Goal: Task Accomplishment & Management: Complete application form

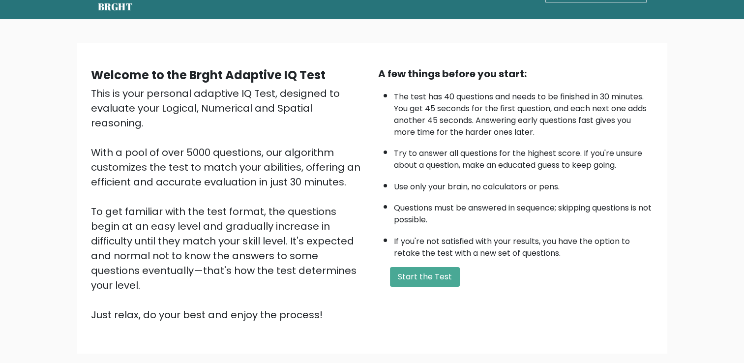
scroll to position [35, 0]
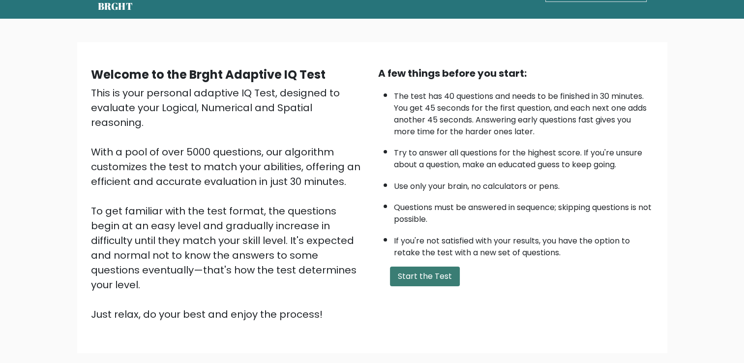
click at [399, 269] on button "Start the Test" at bounding box center [425, 277] width 70 height 20
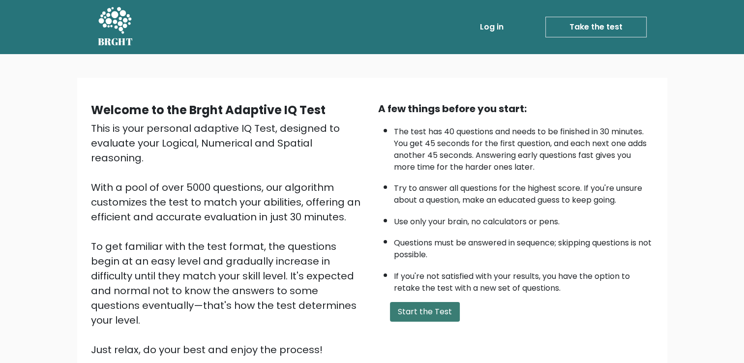
click at [443, 311] on button "Start the Test" at bounding box center [425, 312] width 70 height 20
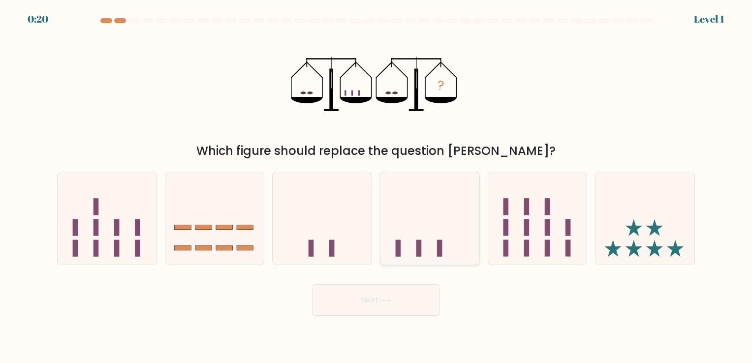
click at [438, 231] on icon at bounding box center [429, 219] width 99 height 82
click at [376, 186] on input "d." at bounding box center [376, 184] width 0 height 5
radio input "true"
click at [411, 307] on button "Next" at bounding box center [376, 299] width 128 height 31
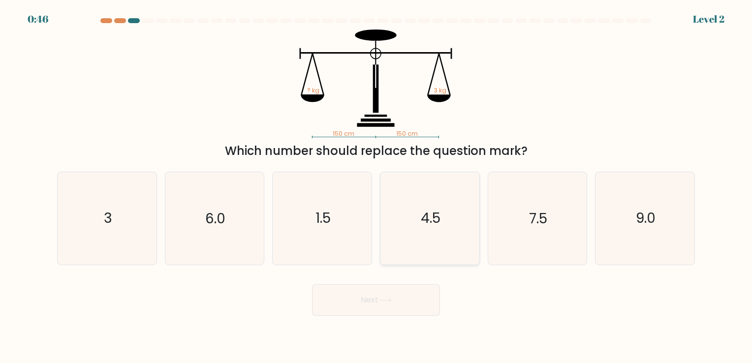
click at [438, 243] on icon "4.5" at bounding box center [430, 218] width 92 height 92
click at [376, 186] on input "d. 4.5" at bounding box center [376, 184] width 0 height 5
radio input "true"
click at [417, 290] on button "Next" at bounding box center [376, 299] width 128 height 31
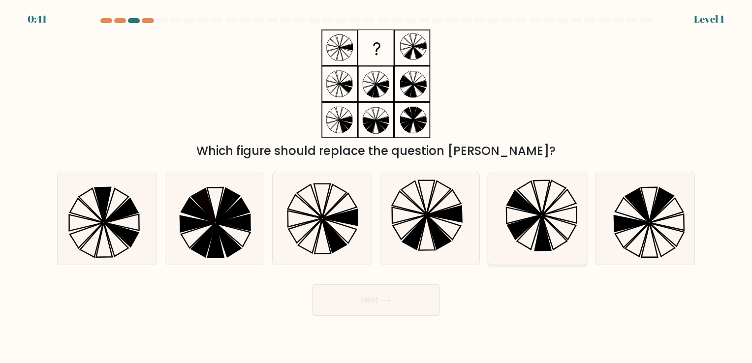
click at [531, 245] on icon at bounding box center [537, 218] width 92 height 92
click at [376, 186] on input "e." at bounding box center [376, 184] width 0 height 5
radio input "true"
click at [368, 296] on button "Next" at bounding box center [376, 299] width 128 height 31
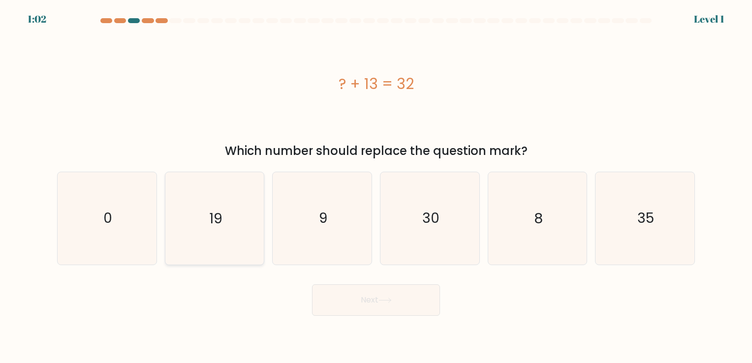
click at [225, 219] on icon "19" at bounding box center [214, 218] width 92 height 92
click at [376, 186] on input "b. 19" at bounding box center [376, 184] width 0 height 5
radio input "true"
click at [356, 302] on button "Next" at bounding box center [376, 299] width 128 height 31
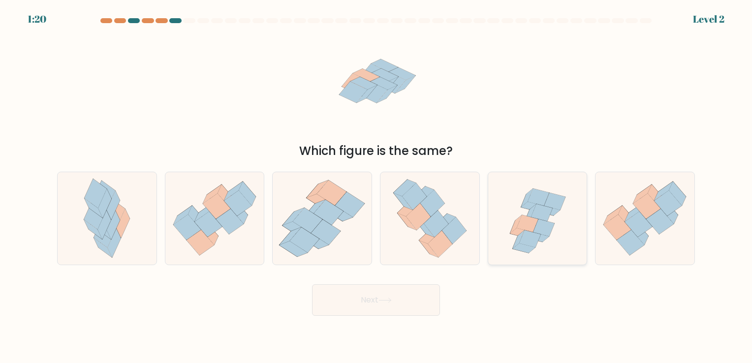
click at [516, 239] on icon at bounding box center [537, 218] width 96 height 92
click at [376, 186] on input "e." at bounding box center [376, 184] width 0 height 5
radio input "true"
click at [399, 296] on button "Next" at bounding box center [376, 299] width 128 height 31
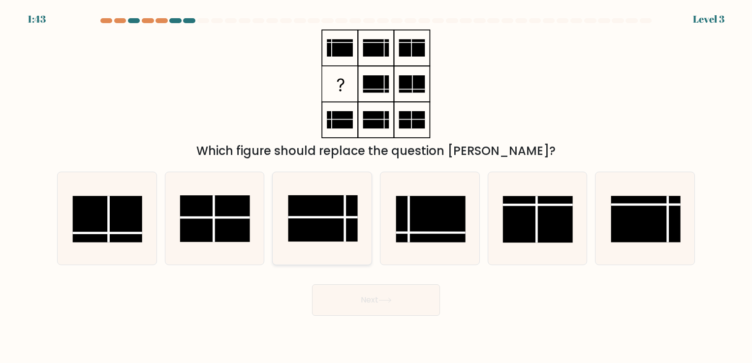
click at [332, 236] on rect at bounding box center [322, 218] width 69 height 46
click at [376, 186] on input "c." at bounding box center [376, 184] width 0 height 5
radio input "true"
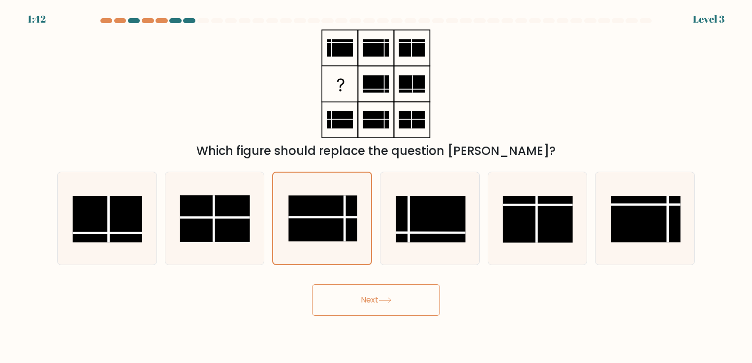
click at [374, 297] on button "Next" at bounding box center [376, 299] width 128 height 31
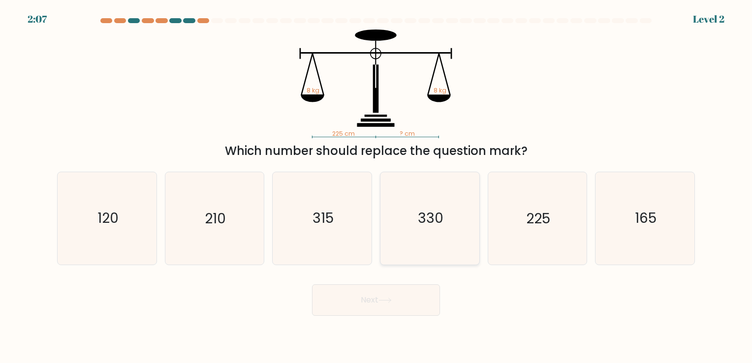
click at [456, 250] on icon "330" at bounding box center [430, 218] width 92 height 92
click at [376, 186] on input "d. 330" at bounding box center [376, 184] width 0 height 5
radio input "true"
click at [419, 308] on button "Next" at bounding box center [376, 299] width 128 height 31
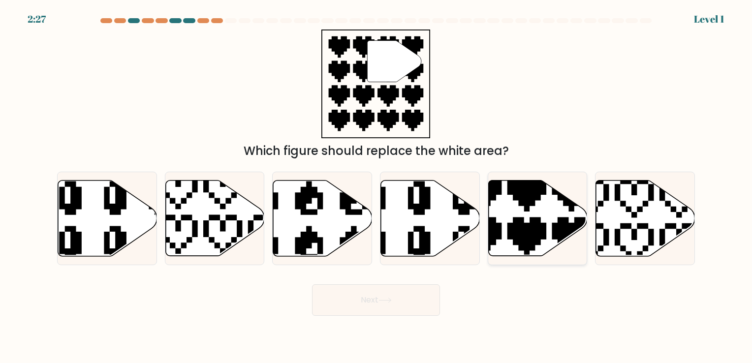
click at [537, 196] on icon at bounding box center [504, 259] width 174 height 174
click at [376, 186] on input "e." at bounding box center [376, 184] width 0 height 5
radio input "true"
click at [425, 292] on button "Next" at bounding box center [376, 299] width 128 height 31
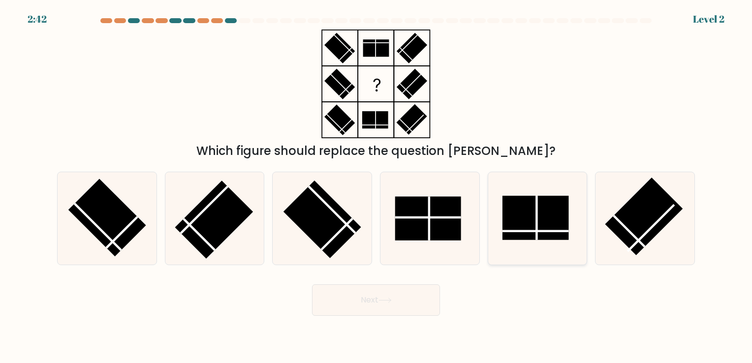
click at [526, 237] on rect at bounding box center [535, 218] width 66 height 44
click at [376, 186] on input "e." at bounding box center [376, 184] width 0 height 5
radio input "true"
click at [369, 314] on button "Next" at bounding box center [376, 299] width 128 height 31
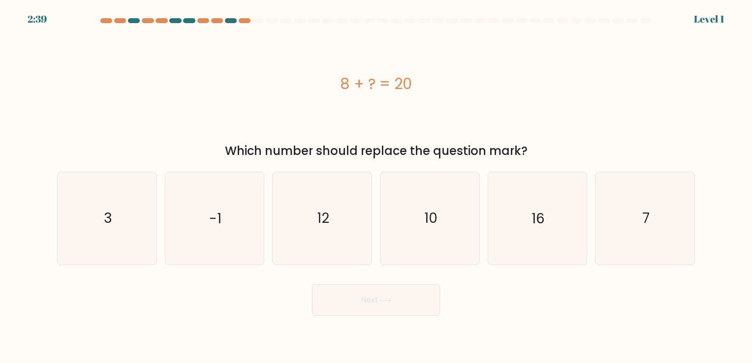
click at [381, 308] on button "Next" at bounding box center [376, 299] width 128 height 31
click at [520, 341] on body "3:22 Level 1 a." at bounding box center [376, 181] width 752 height 363
click at [336, 218] on icon "12" at bounding box center [322, 218] width 92 height 92
click at [376, 186] on input "c. 12" at bounding box center [376, 184] width 0 height 5
radio input "true"
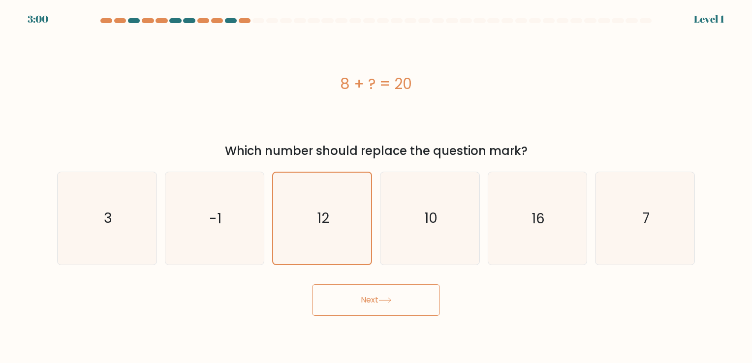
click at [388, 301] on icon at bounding box center [384, 300] width 13 height 5
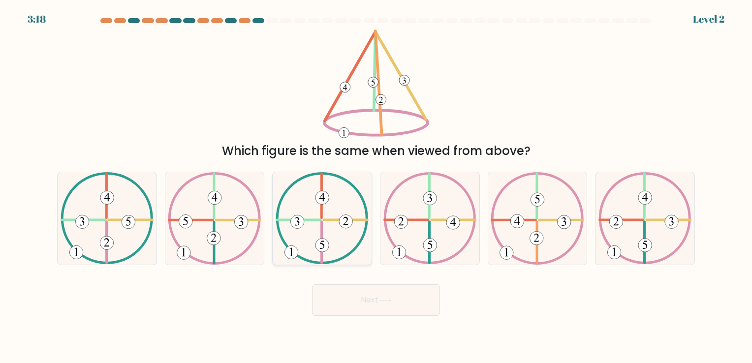
click at [300, 227] on 133 at bounding box center [297, 222] width 13 height 13
click at [376, 186] on input "c." at bounding box center [376, 184] width 0 height 5
radio input "true"
click at [371, 309] on button "Next" at bounding box center [376, 299] width 128 height 31
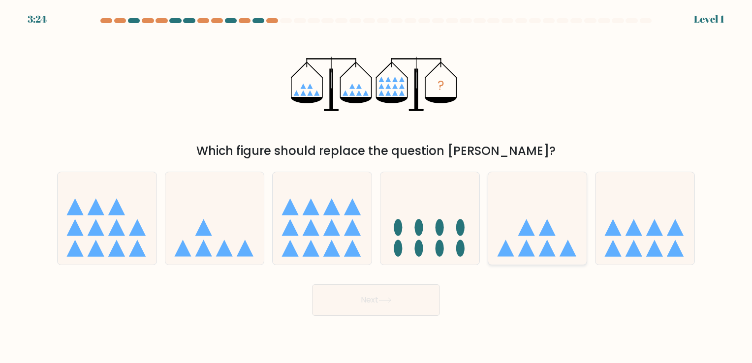
click at [540, 237] on icon at bounding box center [537, 219] width 99 height 82
click at [376, 186] on input "e." at bounding box center [376, 184] width 0 height 5
radio input "true"
click at [428, 296] on button "Next" at bounding box center [376, 299] width 128 height 31
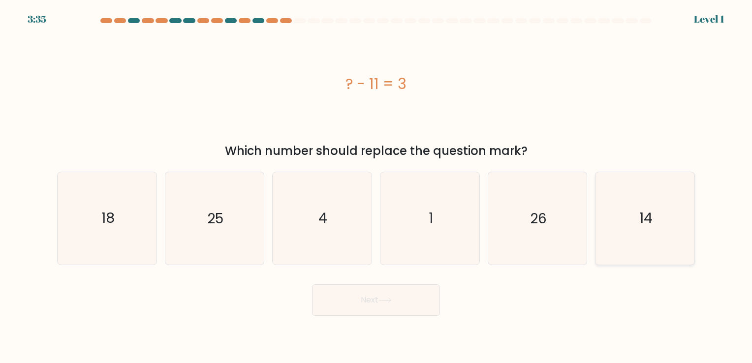
click at [638, 249] on icon "14" at bounding box center [645, 218] width 92 height 92
click at [376, 186] on input "f. 14" at bounding box center [376, 184] width 0 height 5
radio input "true"
click at [371, 307] on button "Next" at bounding box center [376, 299] width 128 height 31
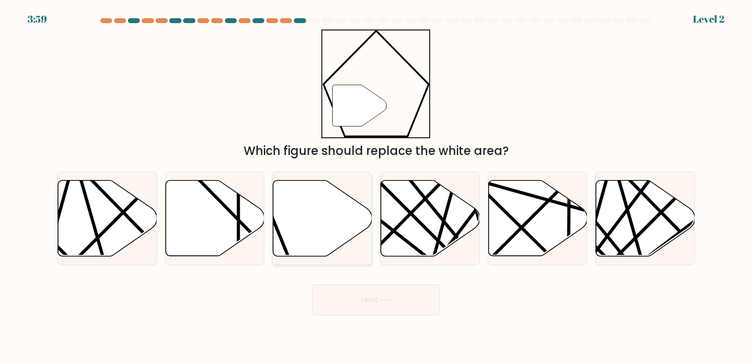
click at [317, 253] on icon at bounding box center [322, 218] width 99 height 76
click at [376, 186] on input "c." at bounding box center [376, 184] width 0 height 5
radio input "true"
click at [361, 297] on button "Next" at bounding box center [376, 299] width 128 height 31
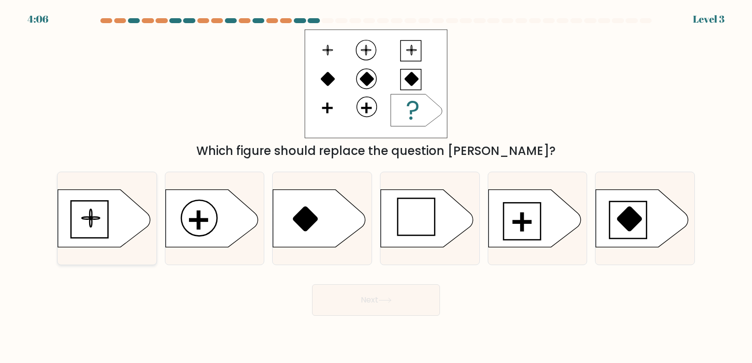
click at [110, 227] on icon at bounding box center [104, 218] width 93 height 58
click at [376, 186] on input "a." at bounding box center [376, 184] width 0 height 5
radio input "true"
click at [414, 303] on button "Next" at bounding box center [376, 299] width 128 height 31
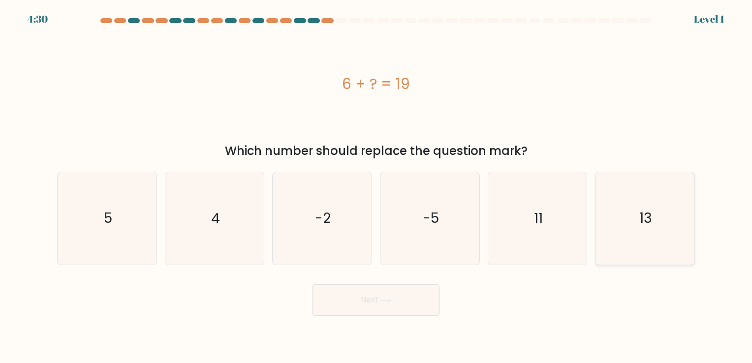
click at [658, 247] on icon "13" at bounding box center [645, 218] width 92 height 92
click at [376, 186] on input "f. 13" at bounding box center [376, 184] width 0 height 5
radio input "true"
click at [421, 297] on button "Next" at bounding box center [376, 299] width 128 height 31
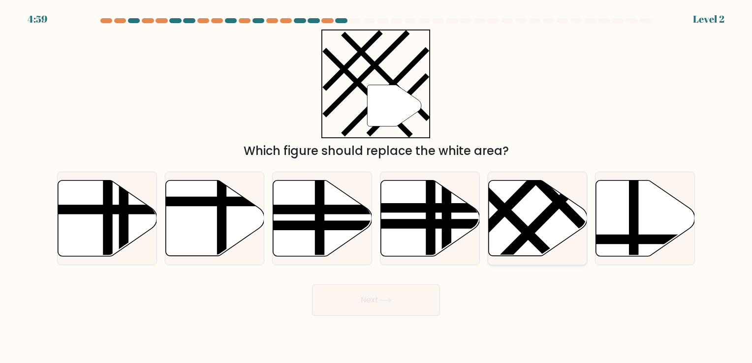
click at [531, 234] on line at bounding box center [544, 216] width 108 height 109
click at [376, 186] on input "e." at bounding box center [376, 184] width 0 height 5
radio input "true"
click at [399, 304] on button "Next" at bounding box center [376, 299] width 128 height 31
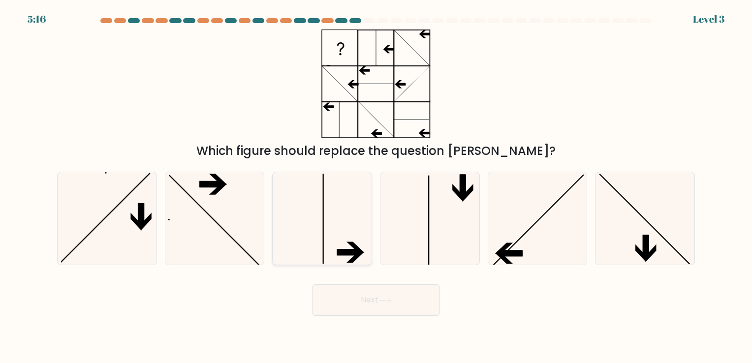
click at [351, 245] on icon at bounding box center [355, 247] width 18 height 11
click at [376, 186] on input "c." at bounding box center [376, 184] width 0 height 5
radio input "true"
click at [422, 304] on button "Next" at bounding box center [376, 299] width 128 height 31
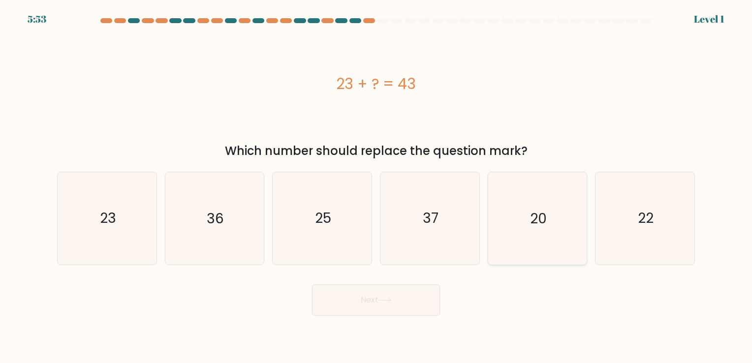
click at [550, 246] on icon "20" at bounding box center [537, 218] width 92 height 92
click at [376, 186] on input "e. 20" at bounding box center [376, 184] width 0 height 5
radio input "true"
click at [398, 286] on button "Next" at bounding box center [376, 299] width 128 height 31
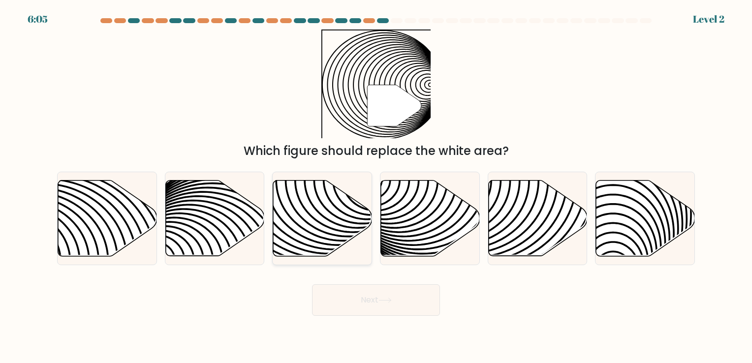
click at [307, 230] on icon at bounding box center [322, 218] width 99 height 76
click at [376, 186] on input "c." at bounding box center [376, 184] width 0 height 5
radio input "true"
click at [369, 292] on button "Next" at bounding box center [376, 299] width 128 height 31
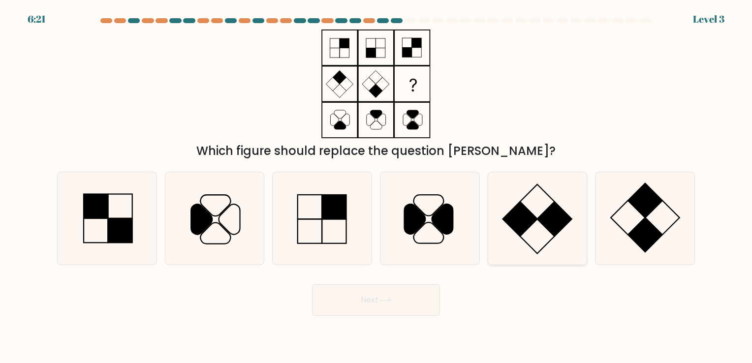
click at [526, 212] on rect at bounding box center [520, 219] width 34 height 34
click at [376, 186] on input "e." at bounding box center [376, 184] width 0 height 5
radio input "true"
click at [408, 308] on button "Next" at bounding box center [376, 299] width 128 height 31
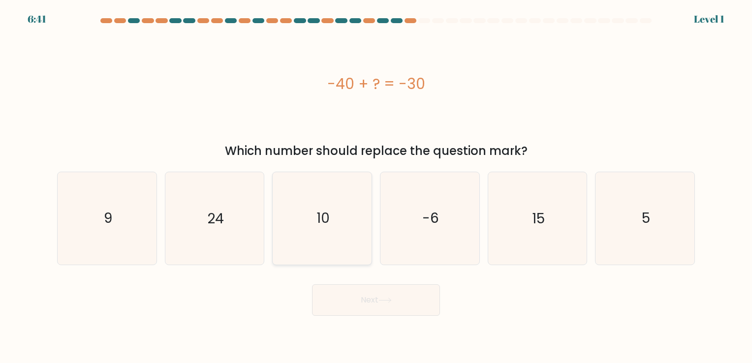
click at [333, 230] on icon "10" at bounding box center [322, 218] width 92 height 92
click at [376, 186] on input "c. 10" at bounding box center [376, 184] width 0 height 5
radio input "true"
click at [362, 294] on button "Next" at bounding box center [376, 299] width 128 height 31
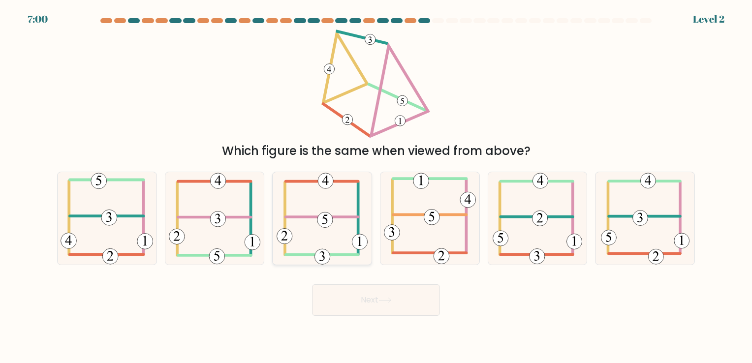
click at [360, 210] on icon at bounding box center [322, 218] width 91 height 92
click at [376, 186] on input "c." at bounding box center [376, 184] width 0 height 5
radio input "true"
click at [387, 305] on button "Next" at bounding box center [376, 299] width 128 height 31
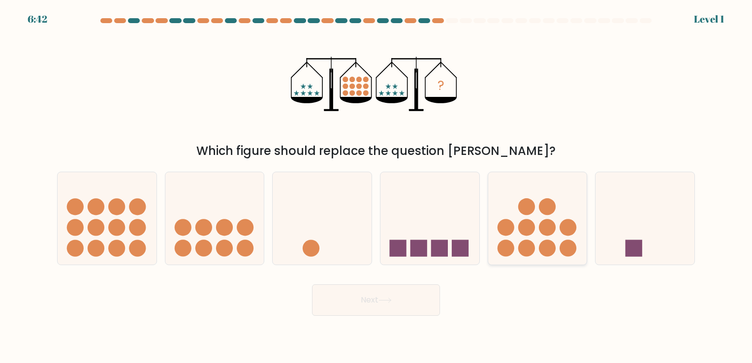
click at [530, 236] on icon at bounding box center [537, 219] width 99 height 82
click at [376, 186] on input "e." at bounding box center [376, 184] width 0 height 5
radio input "true"
click at [409, 297] on button "Next" at bounding box center [376, 299] width 128 height 31
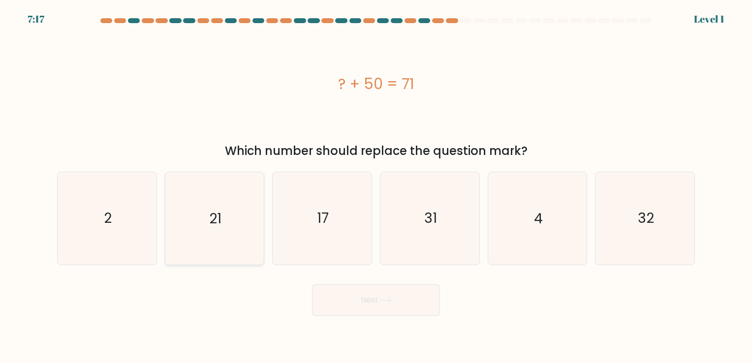
click at [243, 212] on icon "21" at bounding box center [214, 218] width 92 height 92
click at [376, 186] on input "b. 21" at bounding box center [376, 184] width 0 height 5
radio input "true"
click at [380, 305] on button "Next" at bounding box center [376, 299] width 128 height 31
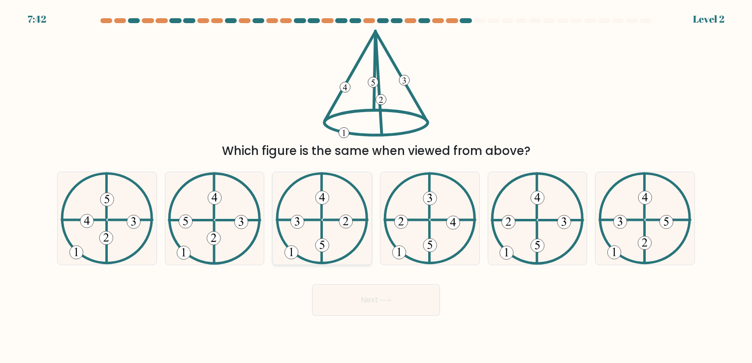
click at [313, 189] on icon at bounding box center [322, 218] width 93 height 92
click at [376, 186] on input "c." at bounding box center [376, 184] width 0 height 5
radio input "true"
click at [377, 298] on button "Next" at bounding box center [376, 299] width 128 height 31
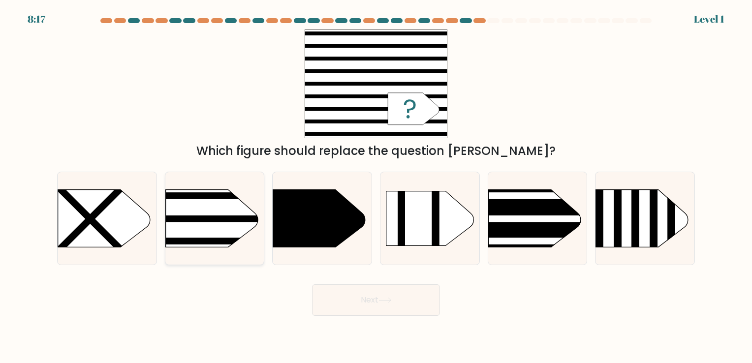
click at [197, 226] on rect at bounding box center [143, 173] width 257 height 195
click at [376, 186] on input "b." at bounding box center [376, 184] width 0 height 5
radio input "true"
click at [423, 296] on button "Next" at bounding box center [376, 299] width 128 height 31
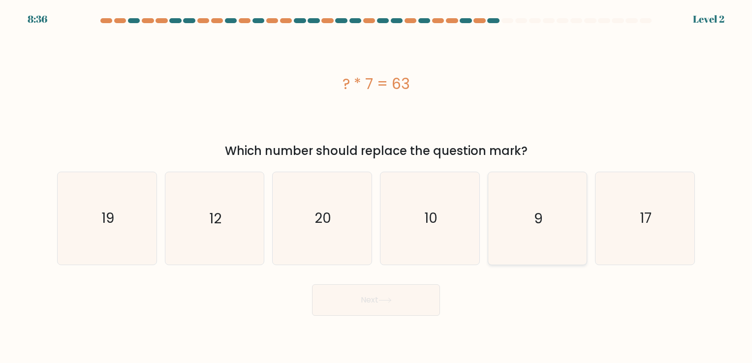
click at [536, 234] on icon "9" at bounding box center [537, 218] width 92 height 92
click at [376, 186] on input "e. 9" at bounding box center [376, 184] width 0 height 5
radio input "true"
click at [429, 291] on button "Next" at bounding box center [376, 299] width 128 height 31
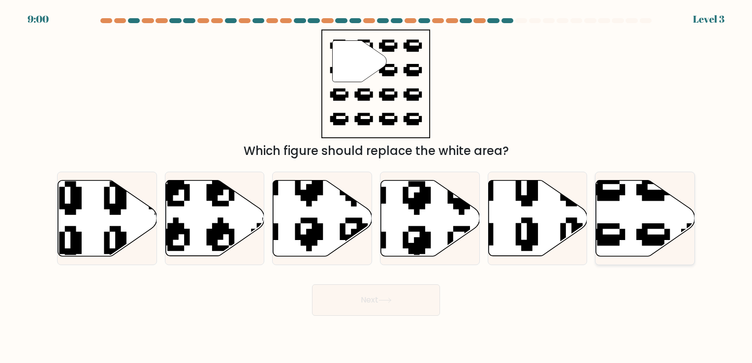
click at [632, 239] on icon at bounding box center [645, 218] width 99 height 76
click at [376, 186] on input "f." at bounding box center [376, 184] width 0 height 5
radio input "true"
click at [373, 294] on button "Next" at bounding box center [376, 299] width 128 height 31
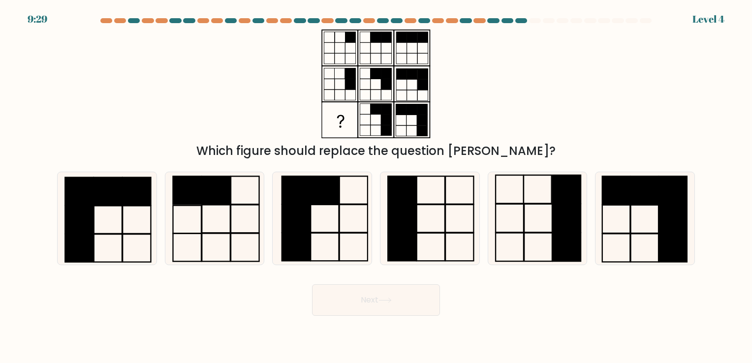
click at [559, 338] on body "9:29 Level 4" at bounding box center [376, 181] width 752 height 363
click at [323, 233] on rect at bounding box center [324, 219] width 28 height 28
click at [376, 186] on input "c." at bounding box center [376, 184] width 0 height 5
radio input "true"
click at [323, 233] on rect at bounding box center [325, 247] width 28 height 28
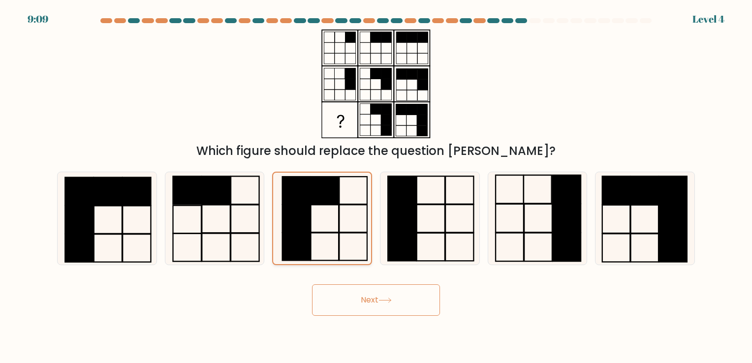
click at [376, 186] on input "c." at bounding box center [376, 184] width 0 height 5
click at [369, 298] on button "Next" at bounding box center [376, 299] width 128 height 31
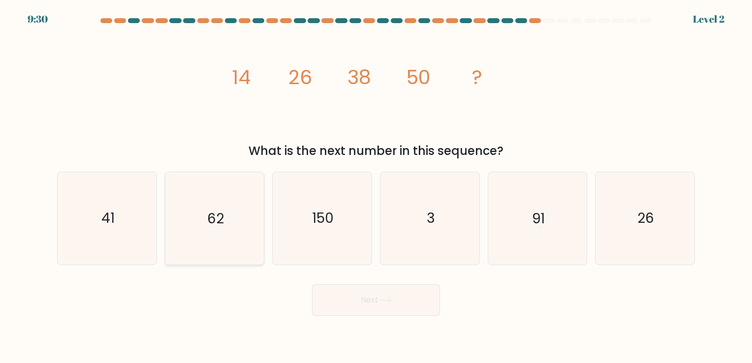
click at [210, 225] on text "62" at bounding box center [215, 218] width 17 height 19
click at [376, 186] on input "b. 62" at bounding box center [376, 184] width 0 height 5
radio input "true"
click at [412, 290] on button "Next" at bounding box center [376, 299] width 128 height 31
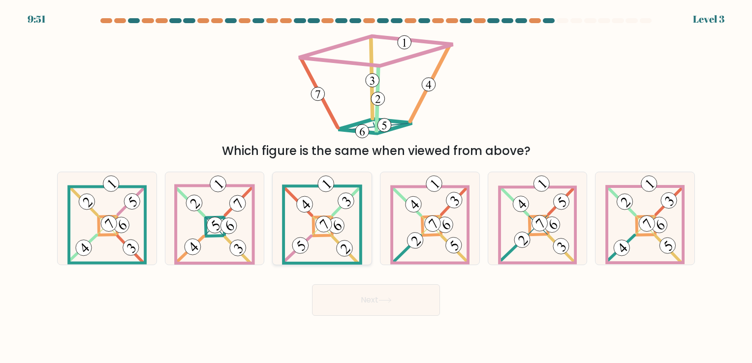
click at [310, 226] on icon at bounding box center [322, 218] width 80 height 92
click at [376, 186] on input "c." at bounding box center [376, 184] width 0 height 5
radio input "true"
click at [412, 296] on button "Next" at bounding box center [376, 299] width 128 height 31
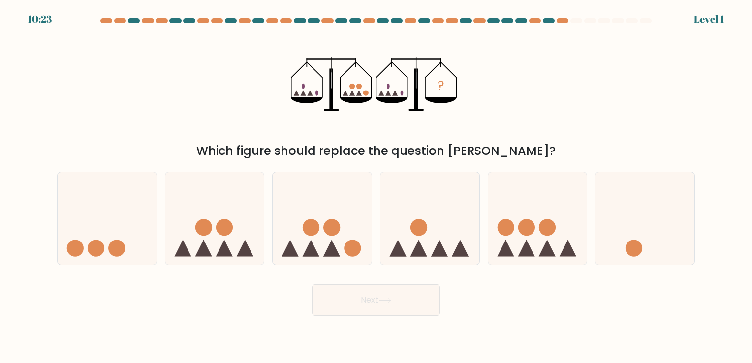
click at [565, 347] on body "10:23 Level 1" at bounding box center [376, 181] width 752 height 363
click at [565, 347] on body "10:21 Level 1" at bounding box center [376, 181] width 752 height 363
click at [348, 226] on icon at bounding box center [322, 219] width 99 height 82
click at [376, 186] on input "c." at bounding box center [376, 184] width 0 height 5
radio input "true"
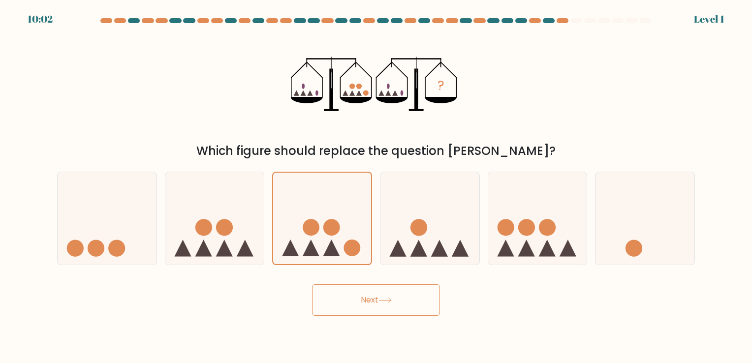
click at [376, 302] on button "Next" at bounding box center [376, 299] width 128 height 31
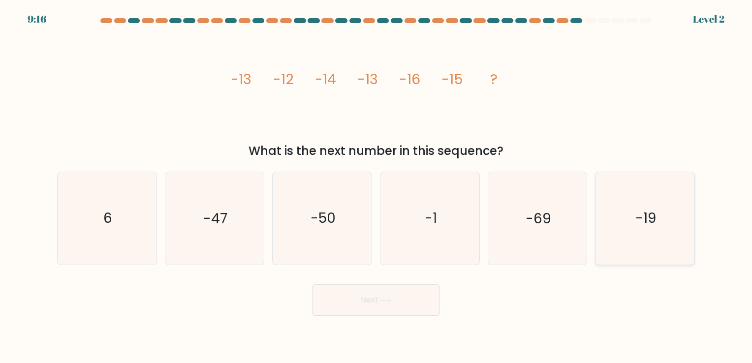
click at [640, 231] on icon "-19" at bounding box center [645, 218] width 92 height 92
click at [376, 186] on input "f. -19" at bounding box center [376, 184] width 0 height 5
radio input "true"
click at [337, 311] on button "Next" at bounding box center [376, 299] width 128 height 31
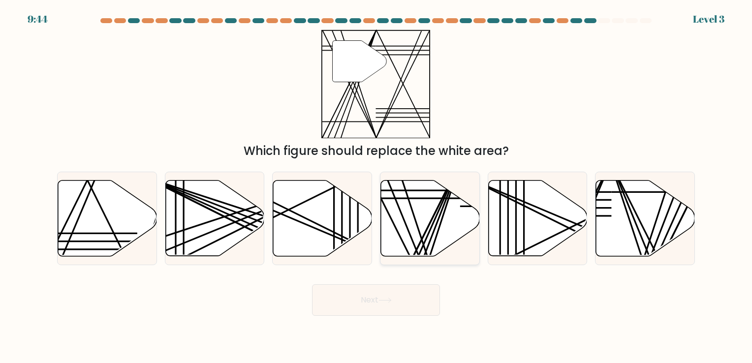
click at [434, 203] on icon at bounding box center [430, 218] width 99 height 76
click at [376, 186] on input "d." at bounding box center [376, 184] width 0 height 5
radio input "true"
click at [395, 305] on button "Next" at bounding box center [376, 299] width 128 height 31
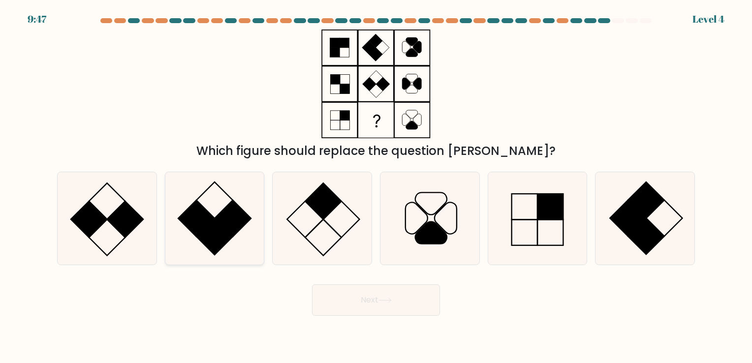
click at [253, 219] on icon at bounding box center [214, 218] width 92 height 92
click at [376, 186] on input "b." at bounding box center [376, 184] width 0 height 5
radio input "true"
drag, startPoint x: 253, startPoint y: 219, endPoint x: 374, endPoint y: 294, distance: 142.5
click at [374, 294] on form at bounding box center [376, 167] width 752 height 298
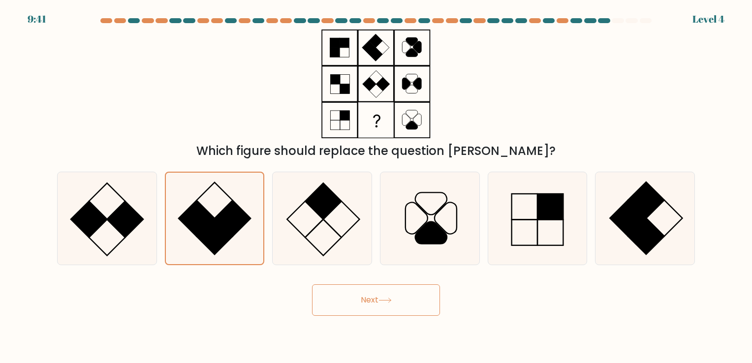
drag, startPoint x: 374, startPoint y: 294, endPoint x: 363, endPoint y: 310, distance: 19.5
click at [363, 310] on button "Next" at bounding box center [376, 299] width 128 height 31
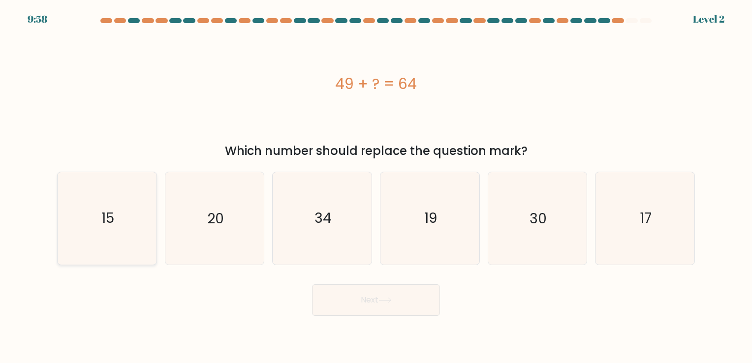
click at [139, 233] on icon "15" at bounding box center [107, 218] width 92 height 92
click at [376, 186] on input "a. 15" at bounding box center [376, 184] width 0 height 5
radio input "true"
click at [392, 294] on button "Next" at bounding box center [376, 299] width 128 height 31
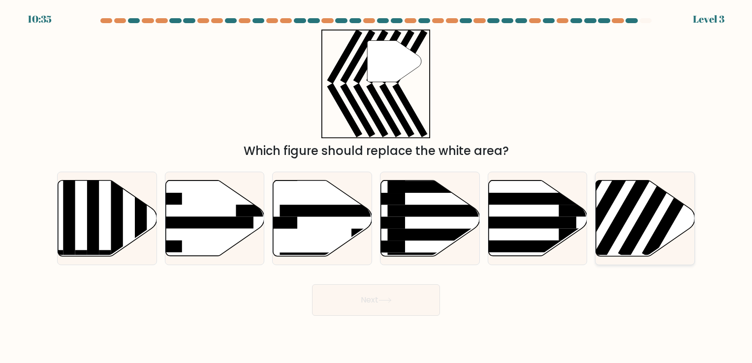
click at [644, 213] on rect at bounding box center [650, 209] width 64 height 99
click at [376, 186] on input "f." at bounding box center [376, 184] width 0 height 5
radio input "true"
click at [402, 316] on body "10:34 Level 3" at bounding box center [376, 181] width 752 height 363
click at [404, 293] on button "Next" at bounding box center [376, 299] width 128 height 31
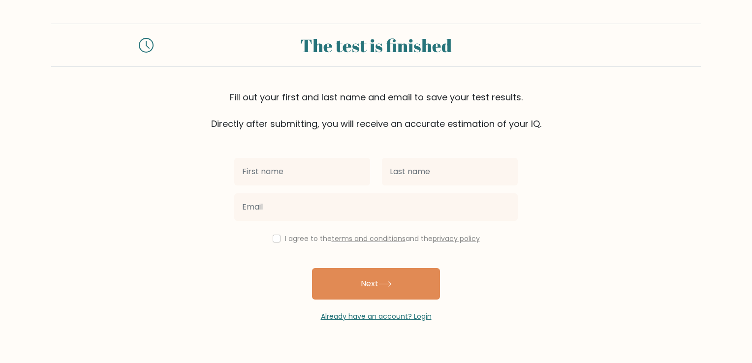
click at [345, 167] on input "text" at bounding box center [302, 172] width 136 height 28
type input "[PERSON_NAME]"
type input "Curay"
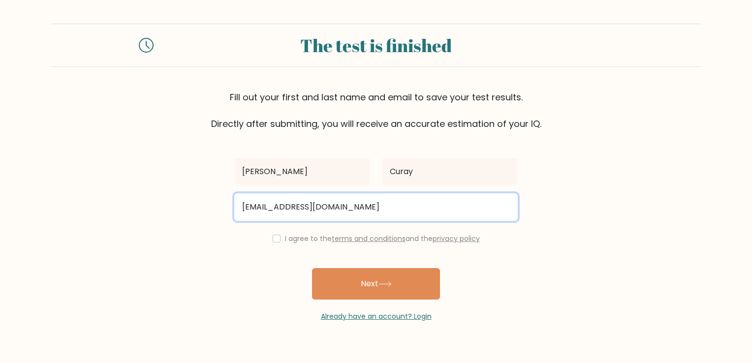
drag, startPoint x: 341, startPoint y: 211, endPoint x: 215, endPoint y: 210, distance: 126.5
click at [215, 210] on form "The test is finished Fill out your first and last name and email to save your t…" at bounding box center [376, 173] width 752 height 298
type input "azzyazile28@gmail.com"
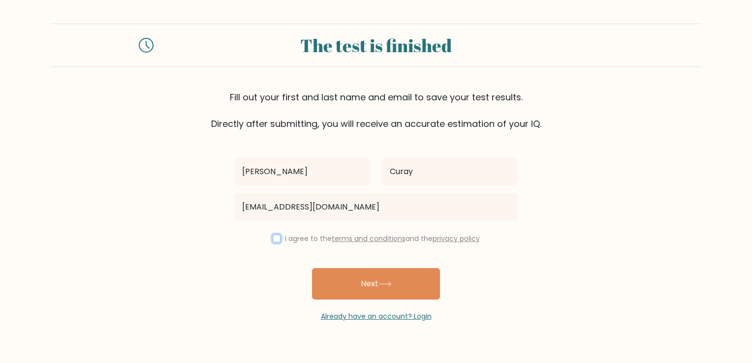
click at [276, 239] on input "checkbox" at bounding box center [277, 239] width 8 height 8
checkbox input "true"
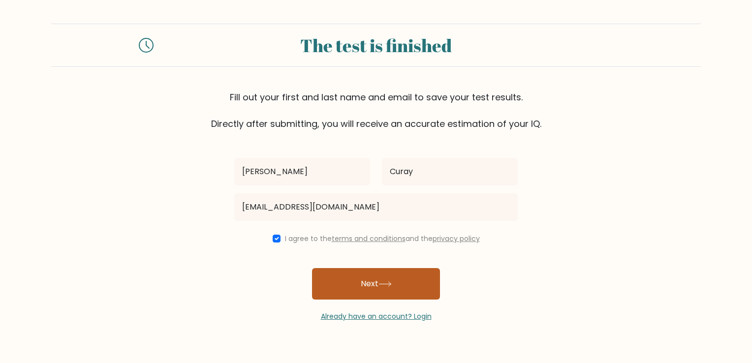
click at [338, 282] on button "Next" at bounding box center [376, 283] width 128 height 31
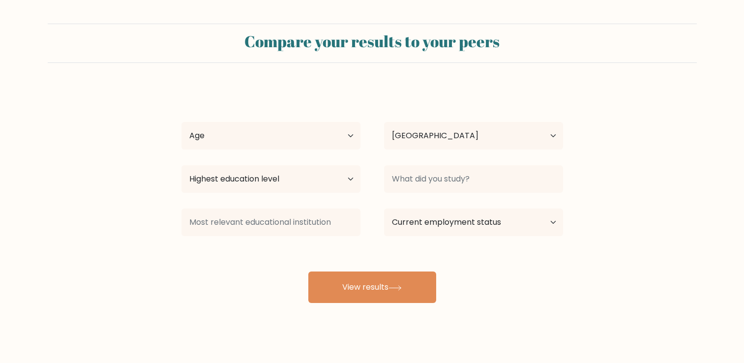
select select "PH"
click at [346, 137] on select "Age Under 18 years old 18-24 years old 25-34 years old 35-44 years old 45-54 ye…" at bounding box center [271, 136] width 179 height 28
select select "18_24"
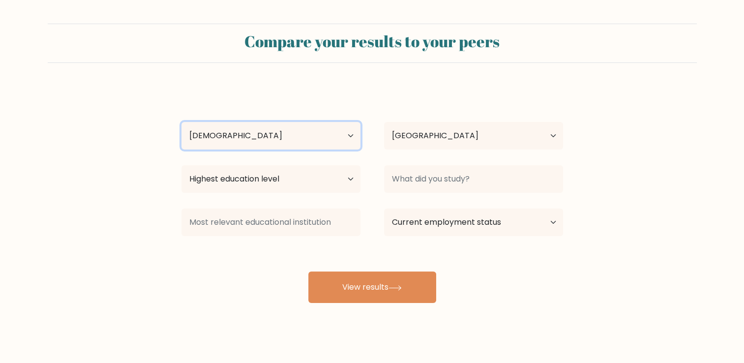
click at [182, 122] on select "Age Under 18 years old 18-24 years old 25-34 years old 35-44 years old 45-54 ye…" at bounding box center [271, 136] width 179 height 28
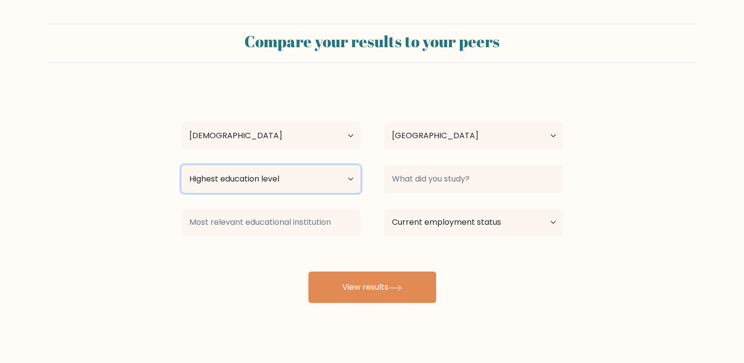
click at [319, 181] on select "Highest education level No schooling Primary Lower Secondary Upper Secondary Oc…" at bounding box center [271, 179] width 179 height 28
select select "bachelors_degree"
click at [182, 165] on select "Highest education level No schooling Primary Lower Secondary Upper Secondary Oc…" at bounding box center [271, 179] width 179 height 28
drag, startPoint x: 437, startPoint y: 193, endPoint x: 443, endPoint y: 186, distance: 9.4
click at [443, 186] on div at bounding box center [473, 178] width 203 height 35
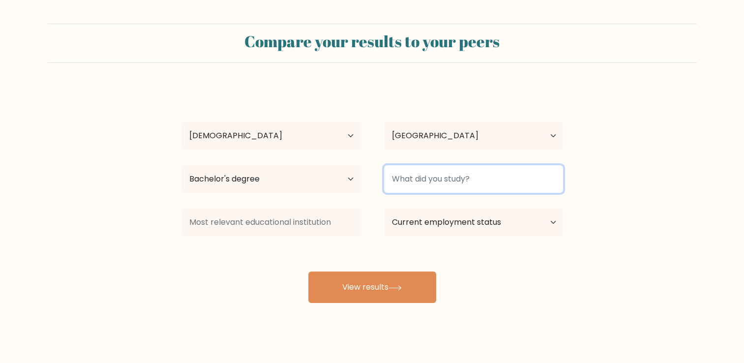
click at [443, 186] on input at bounding box center [473, 179] width 179 height 28
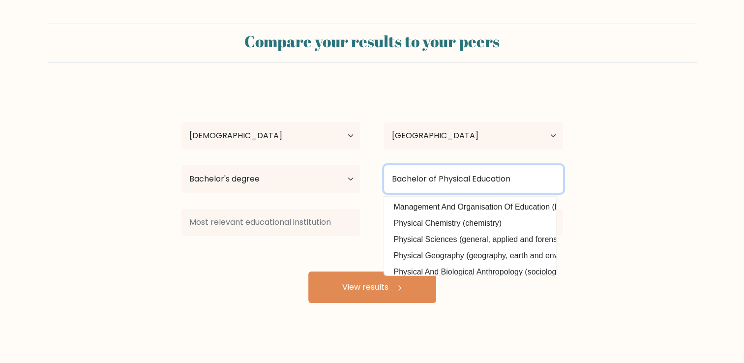
type input "Bachelor of Physical Education"
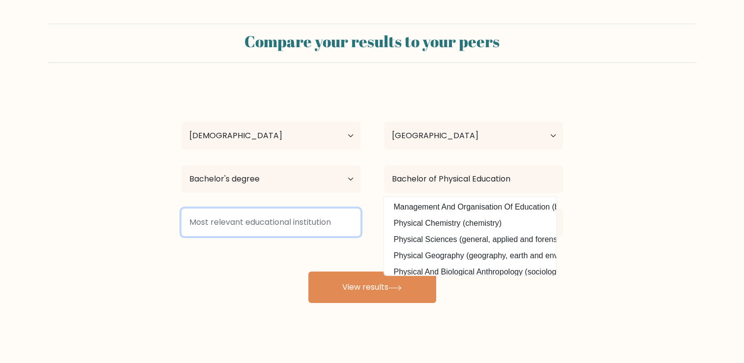
click at [331, 217] on input at bounding box center [271, 223] width 179 height 28
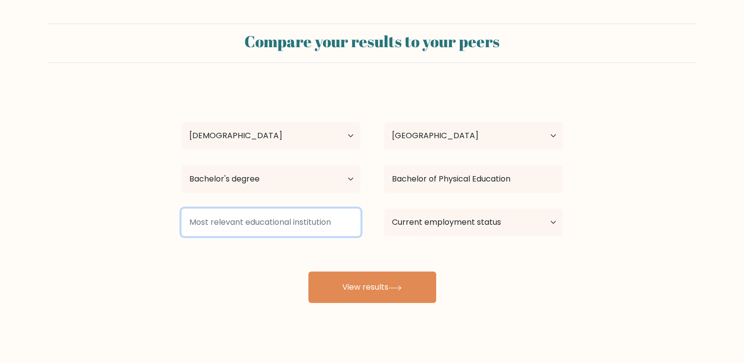
click at [333, 223] on input at bounding box center [271, 223] width 179 height 28
type input "I"
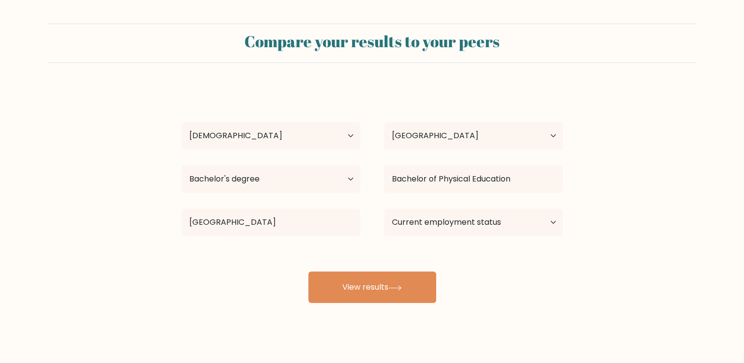
click at [325, 249] on div "Ma Eliza Curay Age Under 18 years old 18-24 years old 25-34 years old 35-44 yea…" at bounding box center [373, 195] width 394 height 217
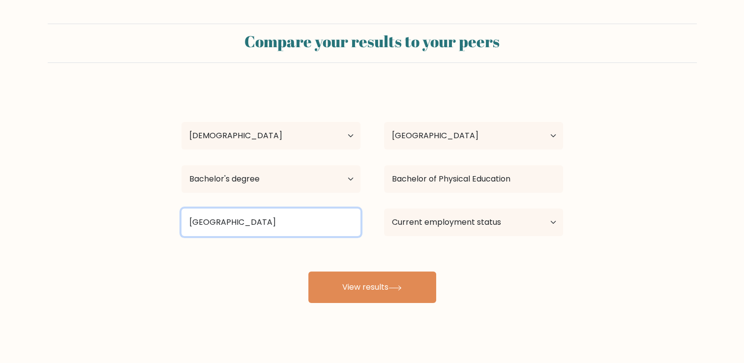
click at [335, 219] on input "University of Boho" at bounding box center [271, 223] width 179 height 28
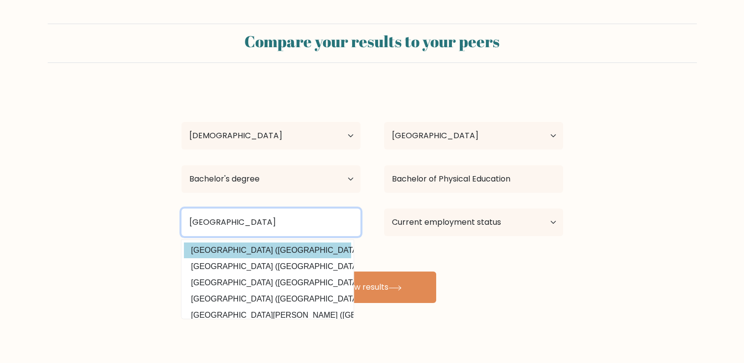
type input "University of Bohol"
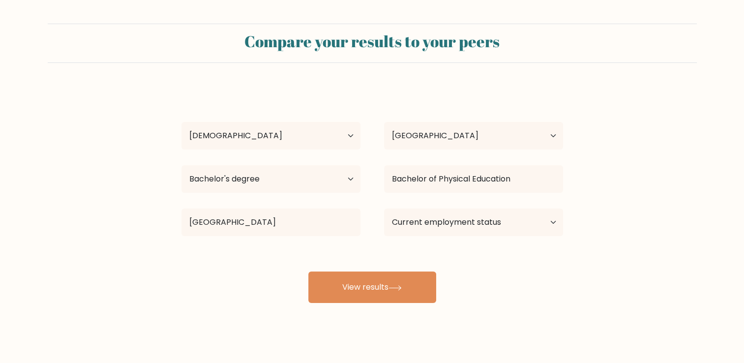
click at [326, 252] on div "Ma Eliza Curay Age Under 18 years old 18-24 years old 25-34 years old 35-44 yea…" at bounding box center [373, 195] width 394 height 217
click at [423, 228] on select "Current employment status Employed Student Retired Other / prefer not to answer" at bounding box center [473, 223] width 179 height 28
select select "other"
click at [384, 209] on select "Current employment status Employed Student Retired Other / prefer not to answer" at bounding box center [473, 223] width 179 height 28
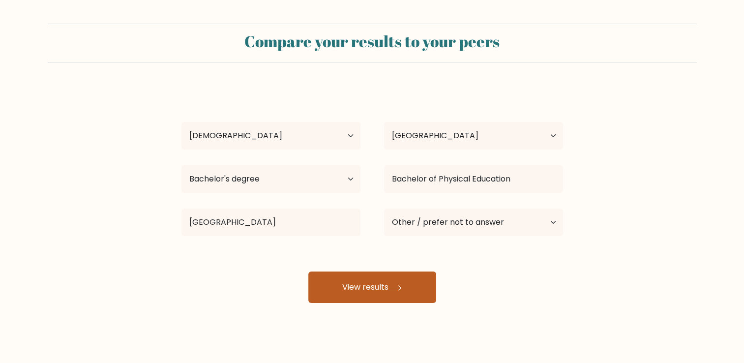
click at [431, 296] on button "View results" at bounding box center [373, 287] width 128 height 31
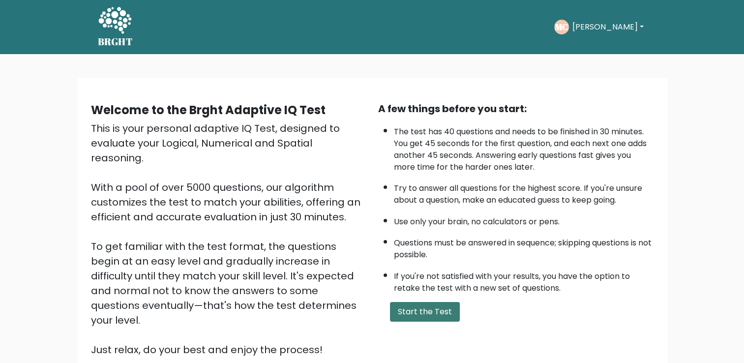
click at [438, 308] on button "Start the Test" at bounding box center [425, 312] width 70 height 20
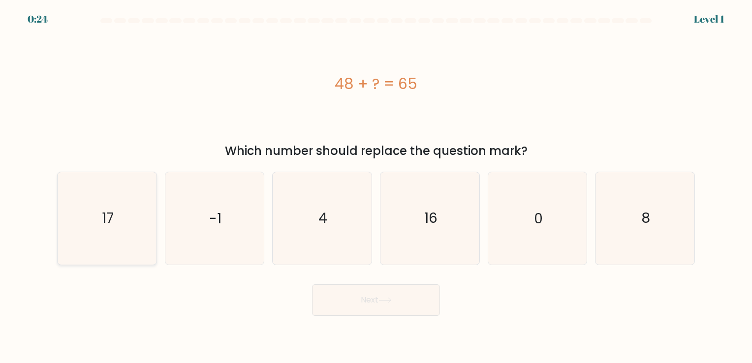
click at [131, 204] on icon "17" at bounding box center [107, 218] width 92 height 92
click at [376, 186] on input "a. 17" at bounding box center [376, 184] width 0 height 5
radio input "true"
click at [327, 295] on button "Next" at bounding box center [376, 299] width 128 height 31
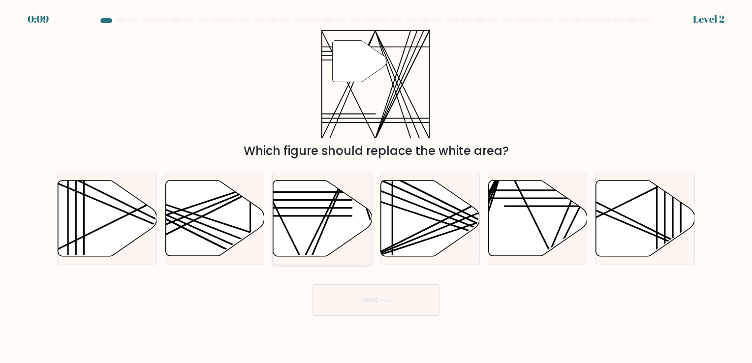
click at [313, 203] on icon at bounding box center [322, 218] width 99 height 76
click at [376, 186] on input "c." at bounding box center [376, 184] width 0 height 5
radio input "true"
click at [374, 318] on body "0:08 Level 2" at bounding box center [376, 181] width 752 height 363
click at [372, 310] on button "Next" at bounding box center [376, 299] width 128 height 31
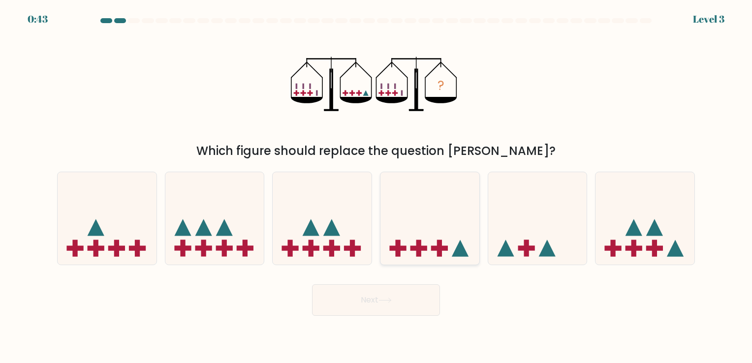
click at [405, 241] on icon at bounding box center [429, 219] width 99 height 82
click at [376, 186] on input "d." at bounding box center [376, 184] width 0 height 5
radio input "true"
click at [402, 294] on button "Next" at bounding box center [376, 299] width 128 height 31
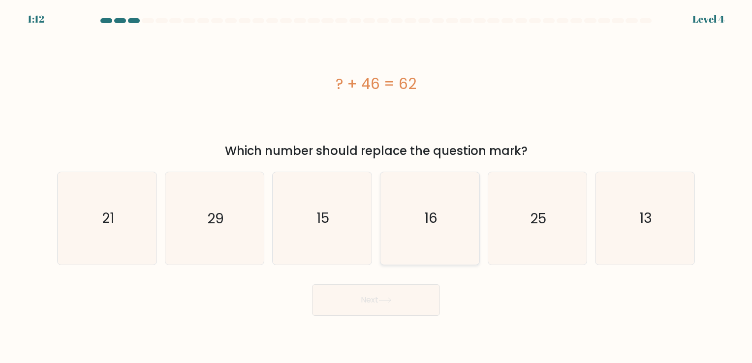
click at [454, 236] on icon "16" at bounding box center [430, 218] width 92 height 92
click at [376, 186] on input "d. 16" at bounding box center [376, 184] width 0 height 5
radio input "true"
click at [412, 302] on button "Next" at bounding box center [376, 299] width 128 height 31
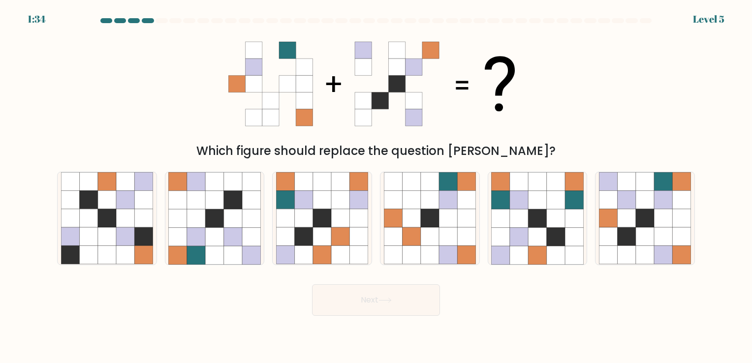
click at [499, 319] on body "1:34 Level 5" at bounding box center [376, 181] width 752 height 363
click at [667, 217] on icon at bounding box center [663, 218] width 18 height 18
click at [376, 186] on input "f." at bounding box center [376, 184] width 0 height 5
radio input "true"
click at [422, 286] on button "Next" at bounding box center [376, 299] width 128 height 31
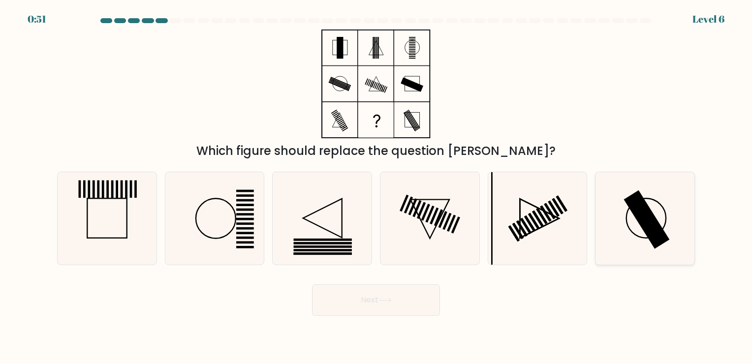
click at [669, 217] on icon at bounding box center [645, 218] width 92 height 92
click at [376, 186] on input "f." at bounding box center [376, 184] width 0 height 5
radio input "true"
click at [425, 292] on button "Next" at bounding box center [376, 299] width 128 height 31
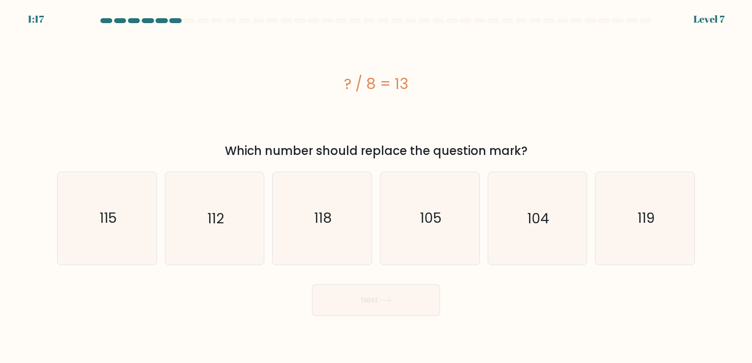
click at [557, 289] on div "Next" at bounding box center [376, 296] width 650 height 39
click at [535, 217] on text "104" at bounding box center [538, 218] width 22 height 19
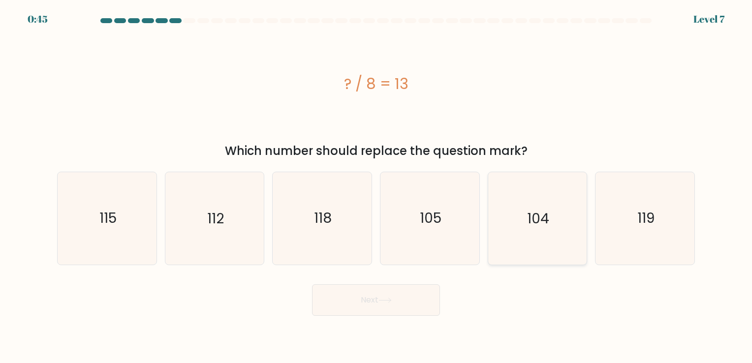
click at [376, 186] on input "e. 104" at bounding box center [376, 184] width 0 height 5
radio input "true"
click at [405, 305] on button "Next" at bounding box center [376, 299] width 128 height 31
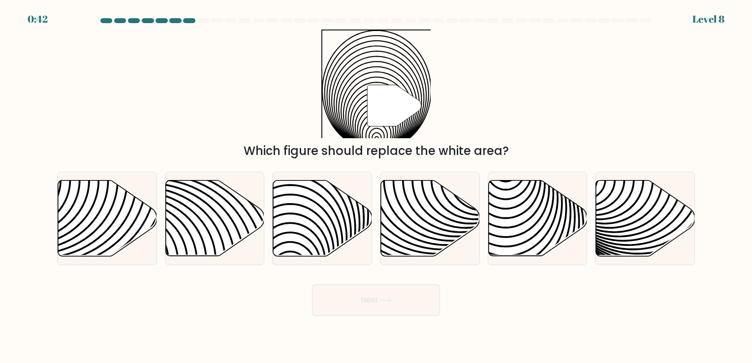
click at [430, 309] on button "Next" at bounding box center [376, 299] width 128 height 31
click at [327, 197] on icon at bounding box center [322, 218] width 99 height 76
click at [376, 186] on input "c." at bounding box center [376, 184] width 0 height 5
radio input "true"
click at [437, 300] on button "Next" at bounding box center [376, 299] width 128 height 31
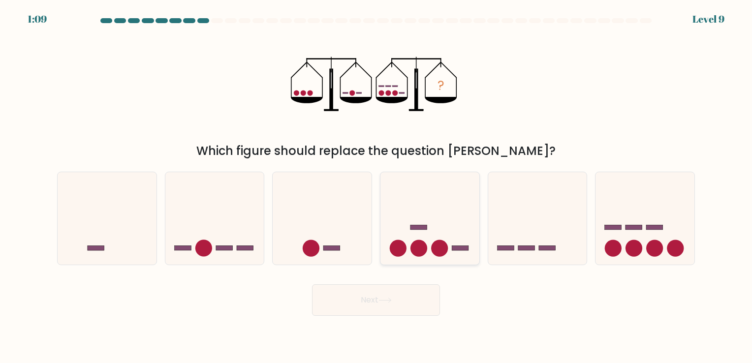
click at [432, 253] on icon at bounding box center [429, 219] width 99 height 82
click at [376, 186] on input "d." at bounding box center [376, 184] width 0 height 5
radio input "true"
click at [379, 292] on button "Next" at bounding box center [376, 299] width 128 height 31
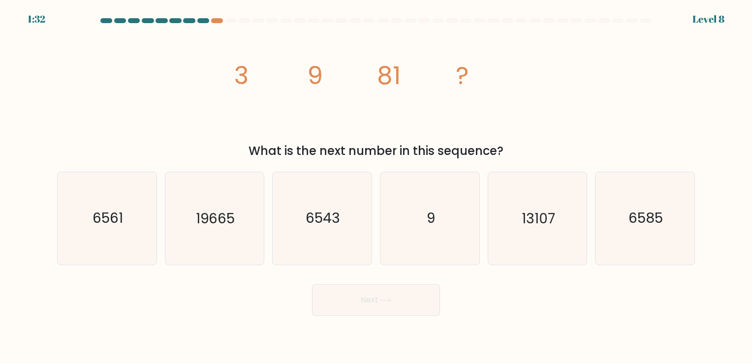
click at [405, 295] on button "Next" at bounding box center [376, 299] width 128 height 31
click at [506, 314] on div "Next" at bounding box center [376, 296] width 650 height 39
click at [114, 192] on icon "6561" at bounding box center [107, 218] width 92 height 92
click at [376, 186] on input "a. 6561" at bounding box center [376, 184] width 0 height 5
radio input "true"
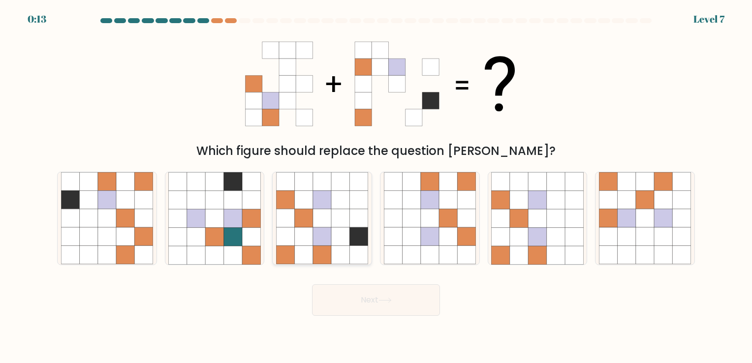
click at [320, 236] on icon at bounding box center [322, 237] width 18 height 18
click at [376, 186] on input "c." at bounding box center [376, 184] width 0 height 5
radio input "true"
click at [320, 236] on icon at bounding box center [322, 237] width 18 height 18
click at [376, 186] on input "c." at bounding box center [376, 184] width 0 height 5
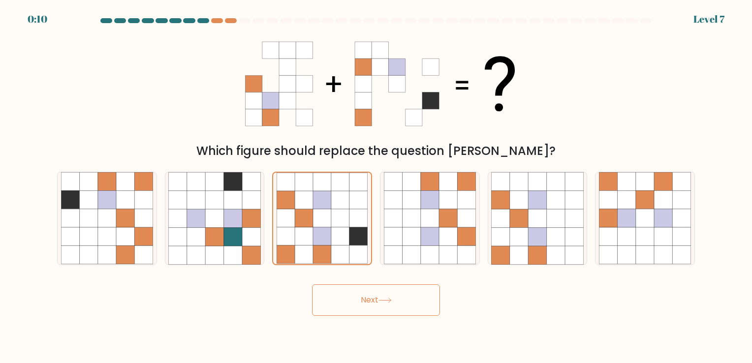
click at [347, 290] on button "Next" at bounding box center [376, 299] width 128 height 31
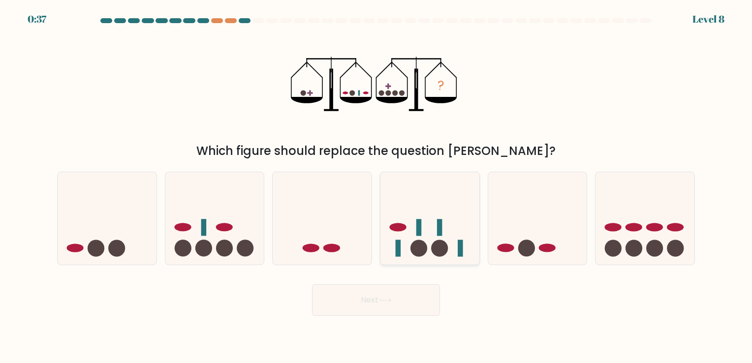
click at [439, 243] on circle at bounding box center [439, 248] width 17 height 17
click at [376, 186] on input "d." at bounding box center [376, 184] width 0 height 5
radio input "true"
click at [419, 281] on div "Next" at bounding box center [376, 296] width 650 height 39
click at [421, 293] on button "Next" at bounding box center [376, 299] width 128 height 31
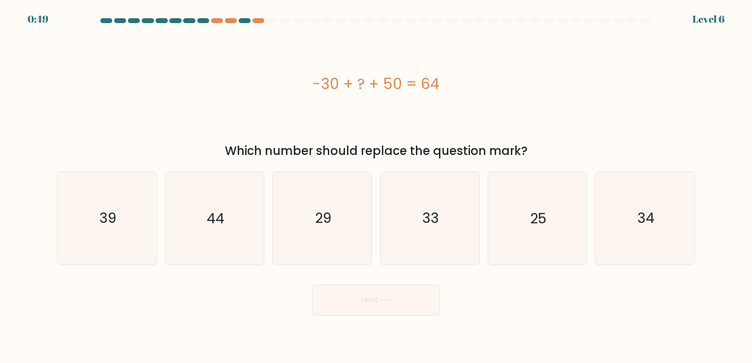
click at [441, 84] on div "-30 + ? + 50 = 64" at bounding box center [376, 84] width 638 height 22
click at [239, 187] on icon "44" at bounding box center [214, 218] width 92 height 92
click at [376, 186] on input "b. 44" at bounding box center [376, 184] width 0 height 5
radio input "true"
click at [349, 286] on button "Next" at bounding box center [376, 299] width 128 height 31
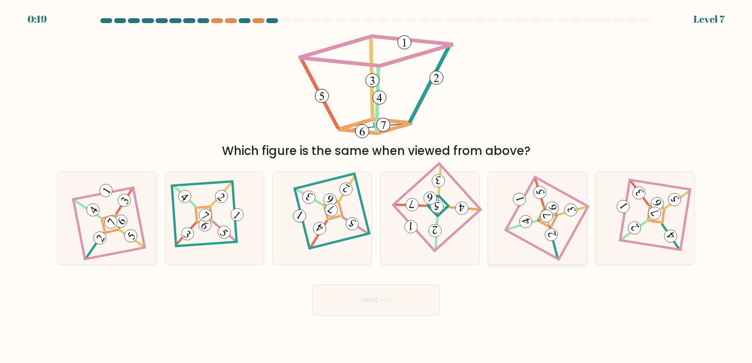
click at [544, 245] on icon at bounding box center [537, 219] width 63 height 74
click at [376, 186] on input "e." at bounding box center [376, 184] width 0 height 5
radio input "true"
click at [420, 299] on button "Next" at bounding box center [376, 299] width 128 height 31
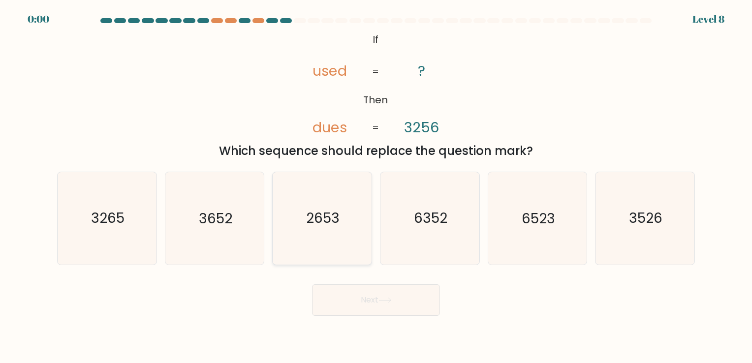
click at [307, 227] on text "2653" at bounding box center [323, 218] width 33 height 19
click at [376, 186] on input "c. 2653" at bounding box center [376, 184] width 0 height 5
radio input "true"
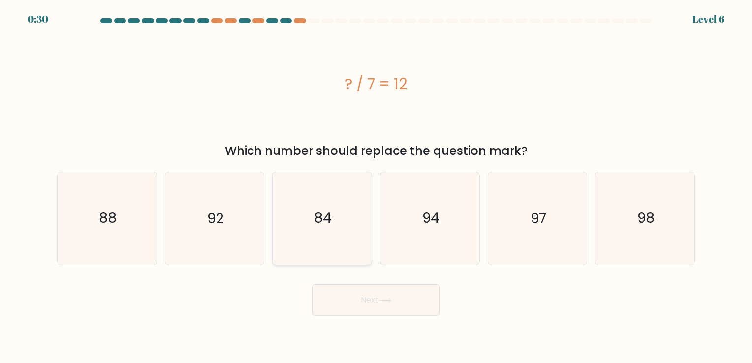
click at [360, 225] on icon "84" at bounding box center [322, 218] width 92 height 92
click at [376, 186] on input "c. 84" at bounding box center [376, 184] width 0 height 5
radio input "true"
click at [413, 298] on button "Next" at bounding box center [376, 299] width 128 height 31
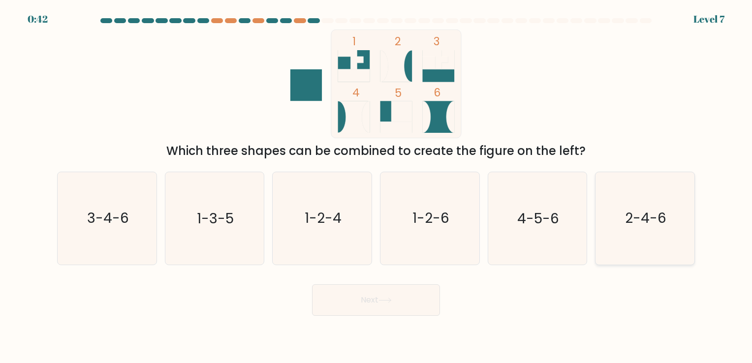
click at [642, 219] on text "2-4-6" at bounding box center [645, 218] width 41 height 19
click at [376, 186] on input "f. 2-4-6" at bounding box center [376, 184] width 0 height 5
radio input "true"
click at [436, 291] on button "Next" at bounding box center [376, 299] width 128 height 31
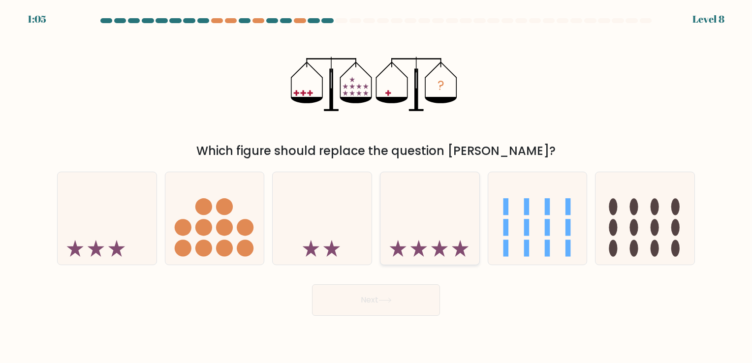
click at [433, 205] on icon at bounding box center [429, 219] width 99 height 82
click at [376, 186] on input "d." at bounding box center [376, 184] width 0 height 5
radio input "true"
click at [411, 314] on button "Next" at bounding box center [376, 299] width 128 height 31
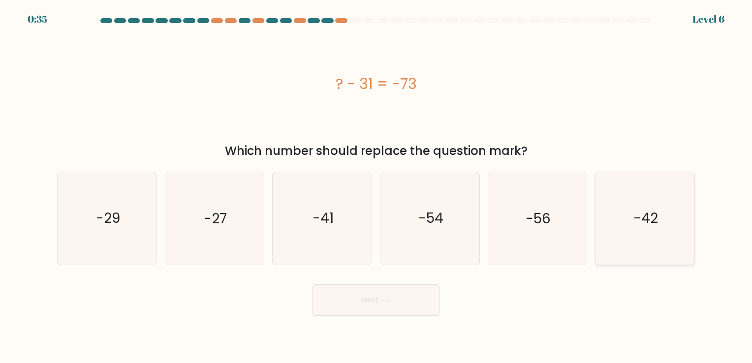
click at [638, 216] on text "-42" at bounding box center [645, 218] width 25 height 19
click at [376, 186] on input "f. -42" at bounding box center [376, 184] width 0 height 5
radio input "true"
click at [388, 300] on icon at bounding box center [384, 300] width 13 height 5
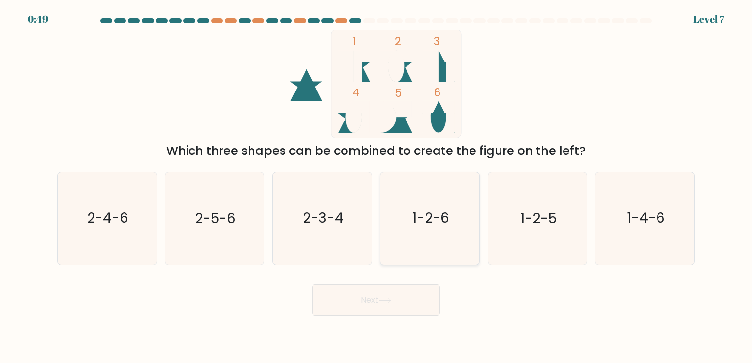
click at [426, 217] on text "1-2-6" at bounding box center [430, 218] width 37 height 19
click at [376, 186] on input "d. 1-2-6" at bounding box center [376, 184] width 0 height 5
radio input "true"
click at [406, 294] on button "Next" at bounding box center [376, 299] width 128 height 31
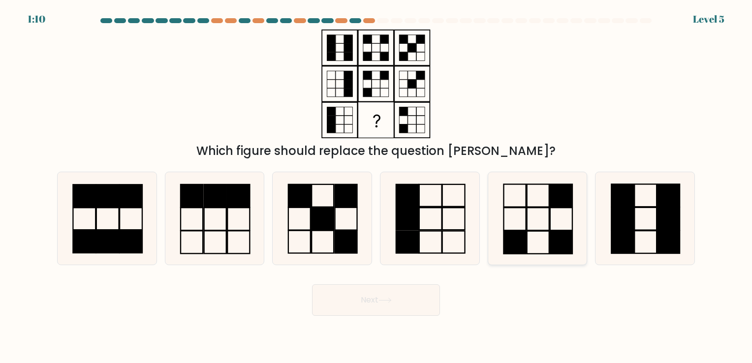
click at [555, 223] on icon at bounding box center [537, 218] width 92 height 92
click at [376, 186] on input "e." at bounding box center [376, 184] width 0 height 5
radio input "true"
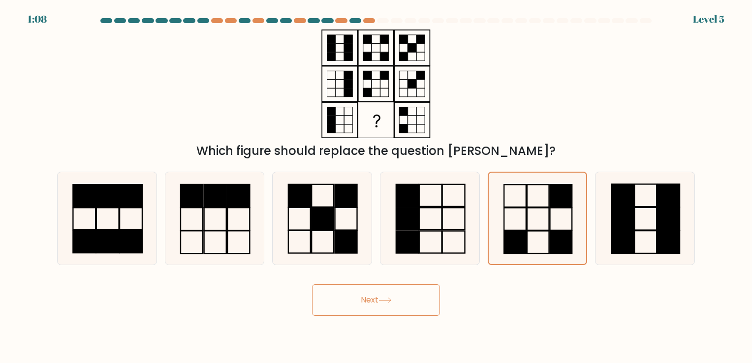
click at [410, 298] on button "Next" at bounding box center [376, 299] width 128 height 31
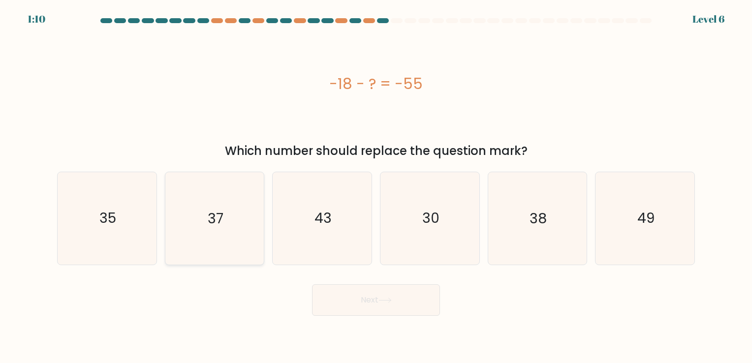
click at [229, 222] on icon "37" at bounding box center [214, 218] width 92 height 92
click at [376, 186] on input "b. 37" at bounding box center [376, 184] width 0 height 5
radio input "true"
click at [371, 288] on button "Next" at bounding box center [376, 299] width 128 height 31
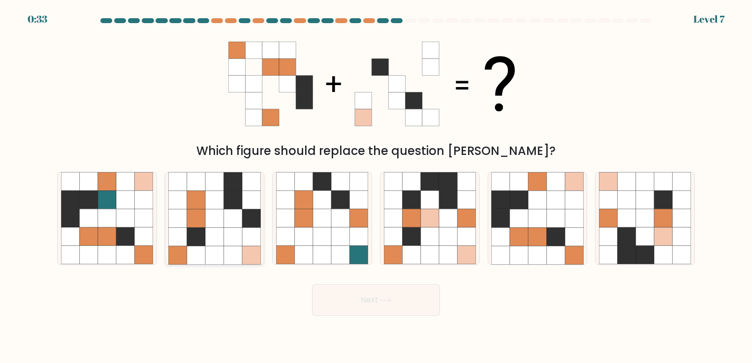
click at [249, 214] on icon at bounding box center [251, 218] width 18 height 18
click at [376, 186] on input "b." at bounding box center [376, 184] width 0 height 5
radio input "true"
click at [350, 306] on button "Next" at bounding box center [376, 299] width 128 height 31
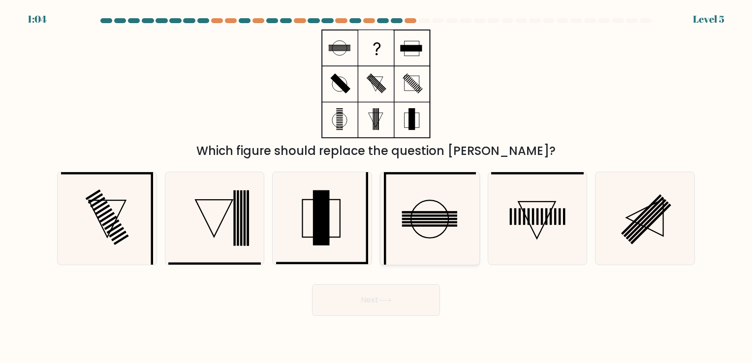
click at [438, 239] on icon at bounding box center [430, 218] width 92 height 92
click at [376, 186] on input "d." at bounding box center [376, 184] width 0 height 5
radio input "true"
click at [390, 309] on button "Next" at bounding box center [376, 299] width 128 height 31
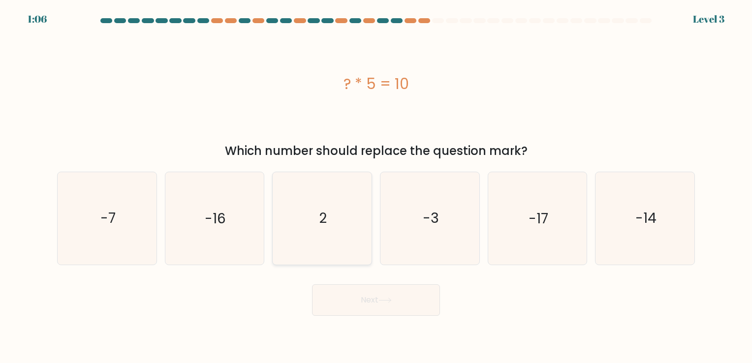
click at [336, 194] on icon "2" at bounding box center [322, 218] width 92 height 92
click at [376, 186] on input "c. 2" at bounding box center [376, 184] width 0 height 5
radio input "true"
click at [377, 286] on button "Next" at bounding box center [376, 299] width 128 height 31
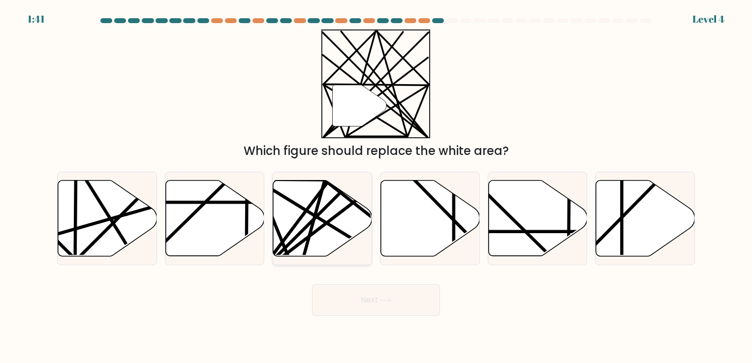
click at [319, 244] on icon at bounding box center [322, 218] width 99 height 76
click at [376, 186] on input "c." at bounding box center [376, 184] width 0 height 5
radio input "true"
click at [397, 290] on button "Next" at bounding box center [376, 299] width 128 height 31
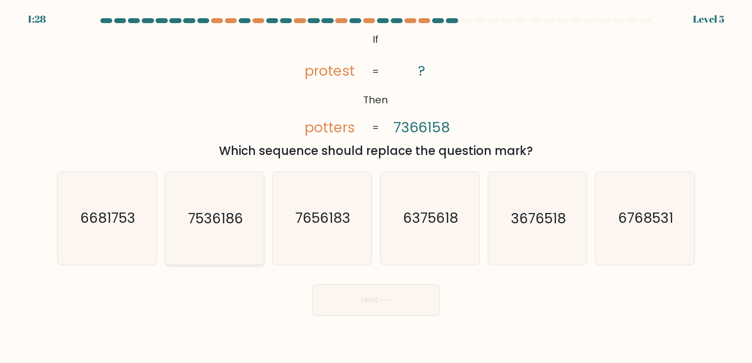
click at [231, 209] on text "7536186" at bounding box center [215, 218] width 55 height 19
click at [376, 186] on input "b. 7536186" at bounding box center [376, 184] width 0 height 5
radio input "true"
click at [354, 300] on button "Next" at bounding box center [376, 299] width 128 height 31
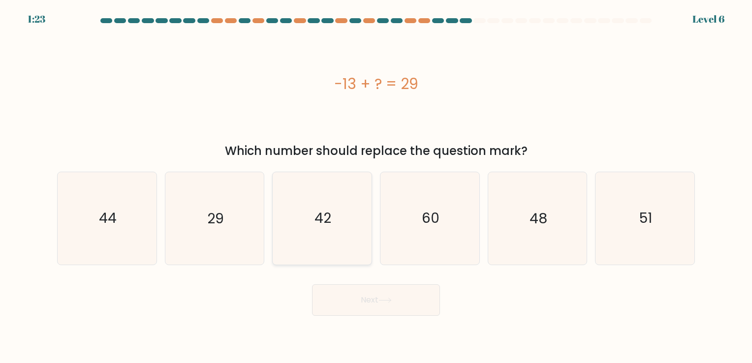
click at [331, 222] on text "42" at bounding box center [323, 218] width 17 height 19
click at [376, 186] on input "c. 42" at bounding box center [376, 184] width 0 height 5
radio input "true"
click at [359, 304] on button "Next" at bounding box center [376, 299] width 128 height 31
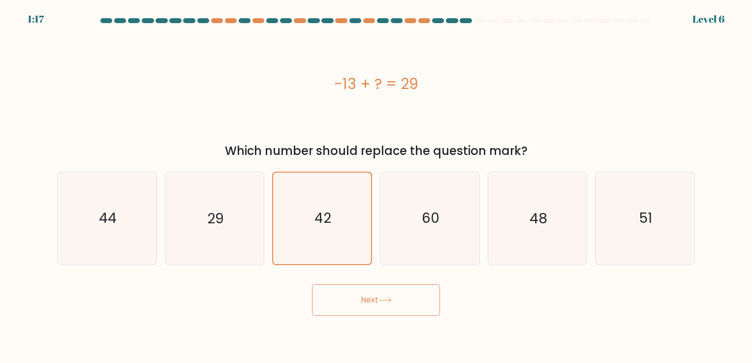
click at [359, 304] on button "Next" at bounding box center [376, 299] width 128 height 31
click at [429, 304] on button "Next" at bounding box center [376, 299] width 128 height 31
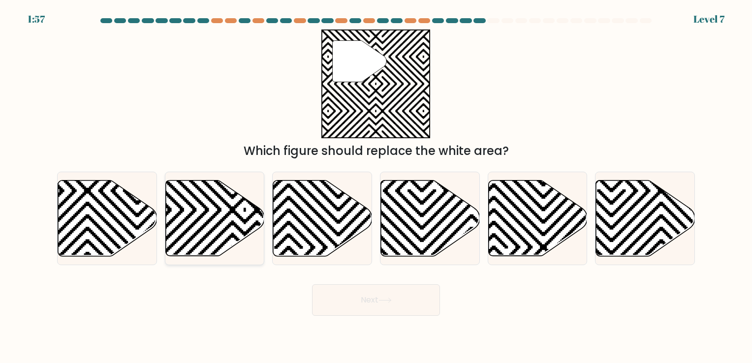
click at [219, 228] on icon at bounding box center [214, 218] width 99 height 76
click at [376, 186] on input "b." at bounding box center [376, 184] width 0 height 5
radio input "true"
click at [388, 306] on button "Next" at bounding box center [376, 299] width 128 height 31
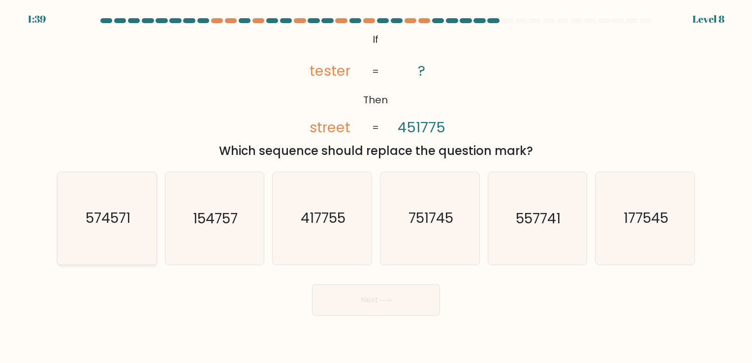
click at [96, 230] on icon "574571" at bounding box center [107, 218] width 92 height 92
click at [376, 186] on input "a. 574571" at bounding box center [376, 184] width 0 height 5
radio input "true"
click at [371, 289] on button "Next" at bounding box center [376, 299] width 128 height 31
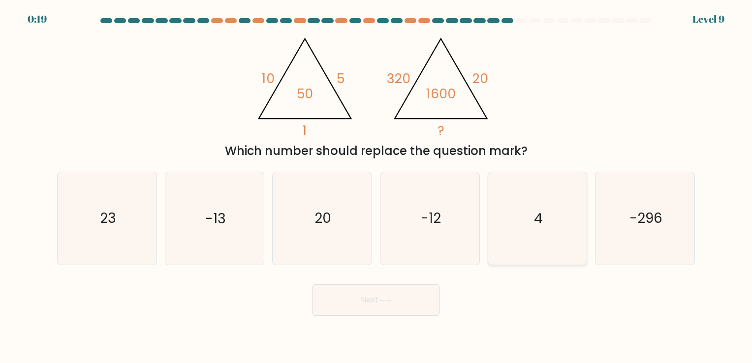
click at [523, 231] on icon "4" at bounding box center [537, 218] width 92 height 92
click at [376, 186] on input "e. 4" at bounding box center [376, 184] width 0 height 5
radio input "true"
click at [359, 297] on button "Next" at bounding box center [376, 299] width 128 height 31
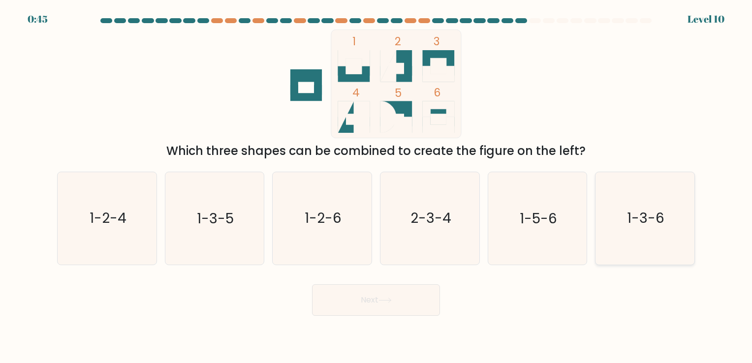
click at [635, 205] on icon "1-3-6" at bounding box center [645, 218] width 92 height 92
click at [376, 186] on input "f. 1-3-6" at bounding box center [376, 184] width 0 height 5
radio input "true"
click at [418, 294] on button "Next" at bounding box center [376, 299] width 128 height 31
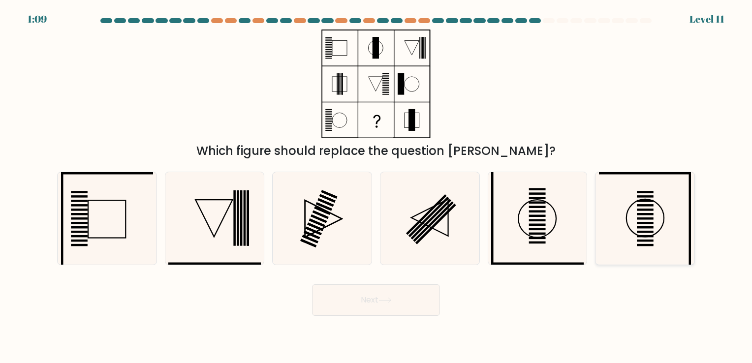
click at [641, 241] on rect at bounding box center [645, 241] width 17 height 2
click at [376, 186] on input "f." at bounding box center [376, 184] width 0 height 5
radio input "true"
click at [429, 307] on button "Next" at bounding box center [376, 299] width 128 height 31
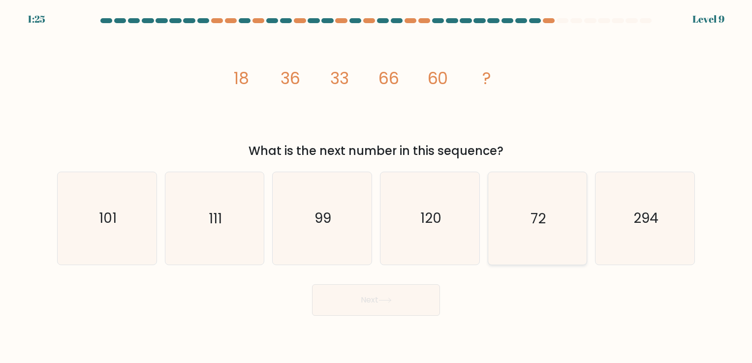
click at [527, 223] on icon "72" at bounding box center [537, 218] width 92 height 92
click at [376, 186] on input "e. 72" at bounding box center [376, 184] width 0 height 5
radio input "true"
click at [371, 296] on button "Next" at bounding box center [376, 299] width 128 height 31
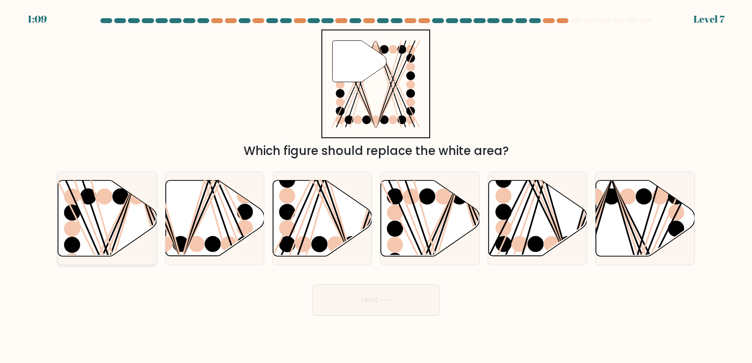
click at [116, 200] on ellipse at bounding box center [120, 196] width 16 height 16
click at [376, 186] on input "a." at bounding box center [376, 184] width 0 height 5
radio input "true"
click at [350, 303] on button "Next" at bounding box center [376, 299] width 128 height 31
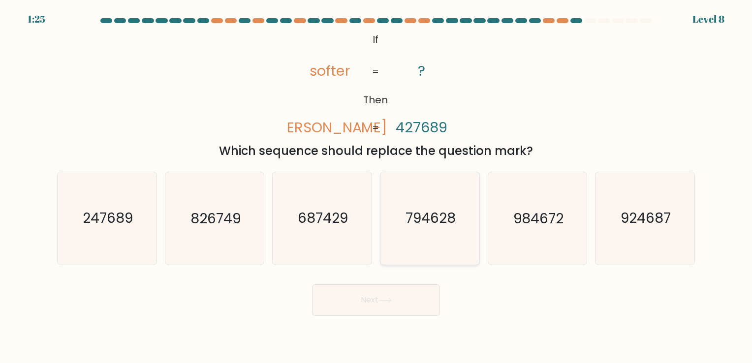
click at [443, 188] on icon "794628" at bounding box center [430, 218] width 92 height 92
click at [376, 186] on input "d. 794628" at bounding box center [376, 184] width 0 height 5
radio input "true"
click at [360, 301] on button "Next" at bounding box center [376, 299] width 128 height 31
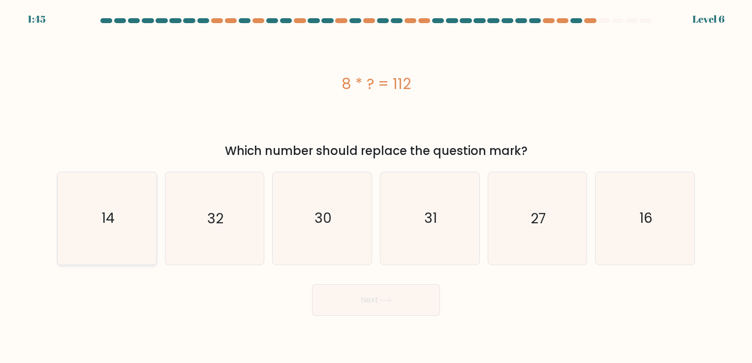
click at [109, 219] on text "14" at bounding box center [107, 218] width 13 height 19
click at [376, 186] on input "a. 14" at bounding box center [376, 184] width 0 height 5
radio input "true"
click at [373, 297] on button "Next" at bounding box center [376, 299] width 128 height 31
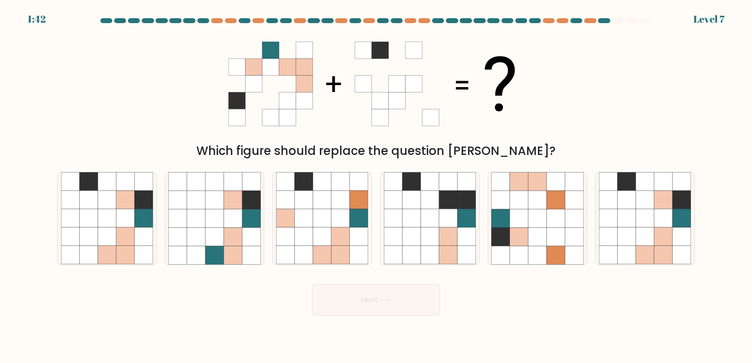
drag, startPoint x: 507, startPoint y: 292, endPoint x: 539, endPoint y: 281, distance: 33.3
click at [539, 281] on div "Next" at bounding box center [376, 296] width 650 height 39
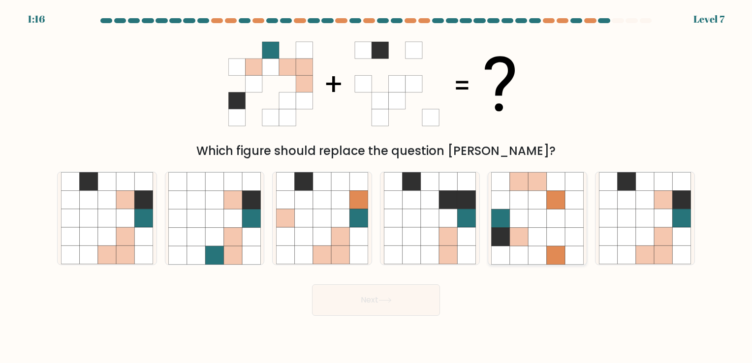
click at [545, 216] on icon at bounding box center [537, 218] width 18 height 18
click at [376, 186] on input "e." at bounding box center [376, 184] width 0 height 5
radio input "true"
click at [123, 191] on icon at bounding box center [125, 200] width 18 height 18
click at [376, 186] on input "a." at bounding box center [376, 184] width 0 height 5
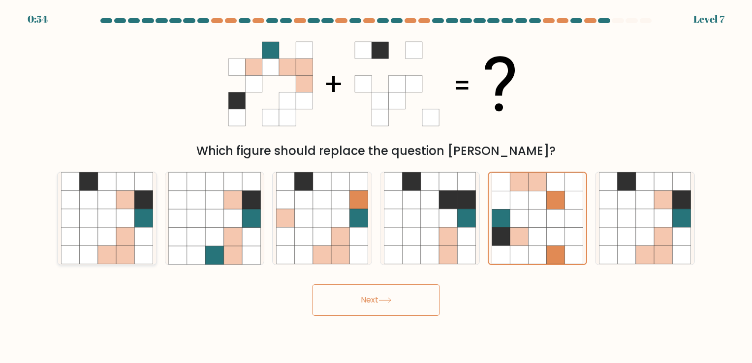
radio input "true"
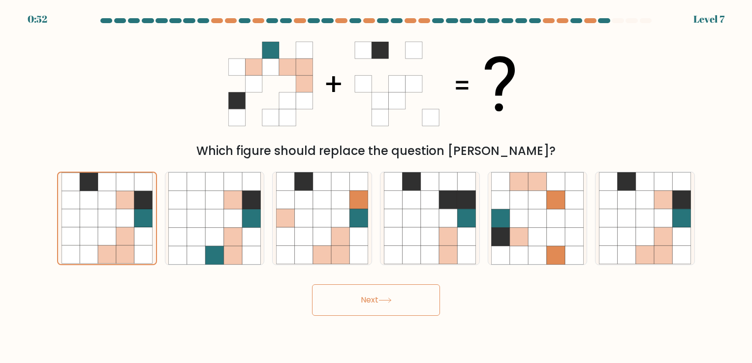
click at [376, 299] on button "Next" at bounding box center [376, 299] width 128 height 31
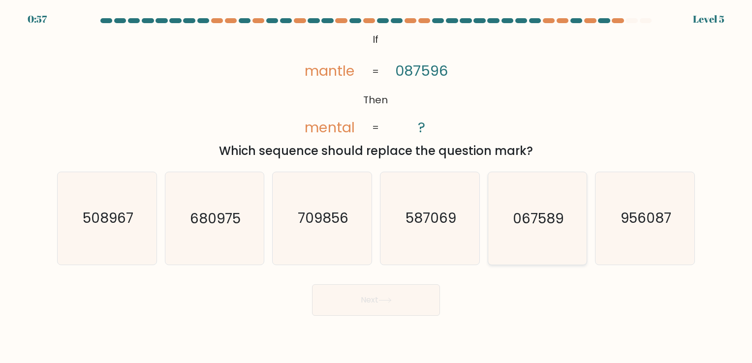
click at [558, 217] on text "067589" at bounding box center [538, 218] width 51 height 19
click at [376, 186] on input "e. 067589" at bounding box center [376, 184] width 0 height 5
radio input "true"
click at [409, 291] on button "Next" at bounding box center [376, 299] width 128 height 31
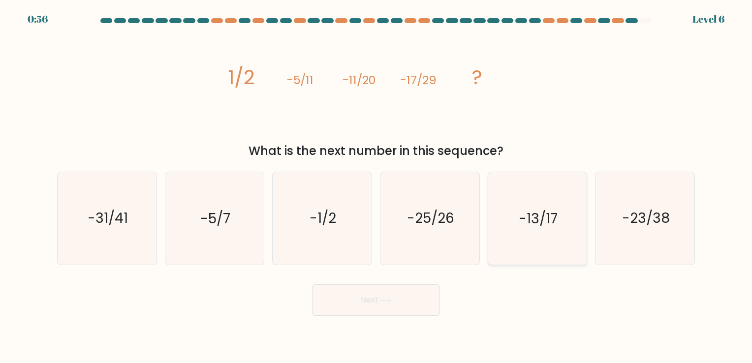
click at [561, 212] on icon "-13/17" at bounding box center [537, 218] width 92 height 92
click at [376, 186] on input "e. -13/17" at bounding box center [376, 184] width 0 height 5
radio input "true"
click at [402, 301] on button "Next" at bounding box center [376, 299] width 128 height 31
